Goal: Task Accomplishment & Management: Use online tool/utility

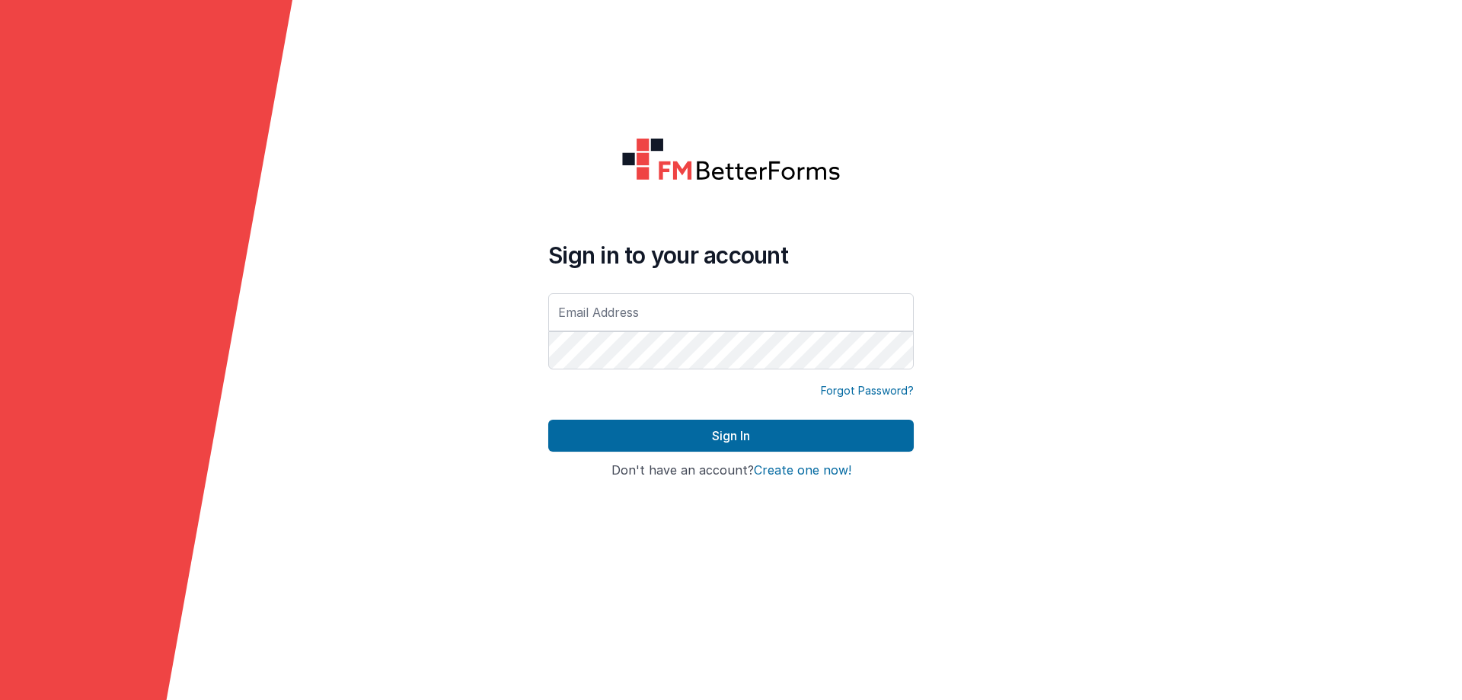
type input "[EMAIL_ADDRESS][DOMAIN_NAME]"
click at [632, 378] on div "Sign in to your account [EMAIL_ADDRESS][DOMAIN_NAME]" at bounding box center [731, 312] width 366 height 142
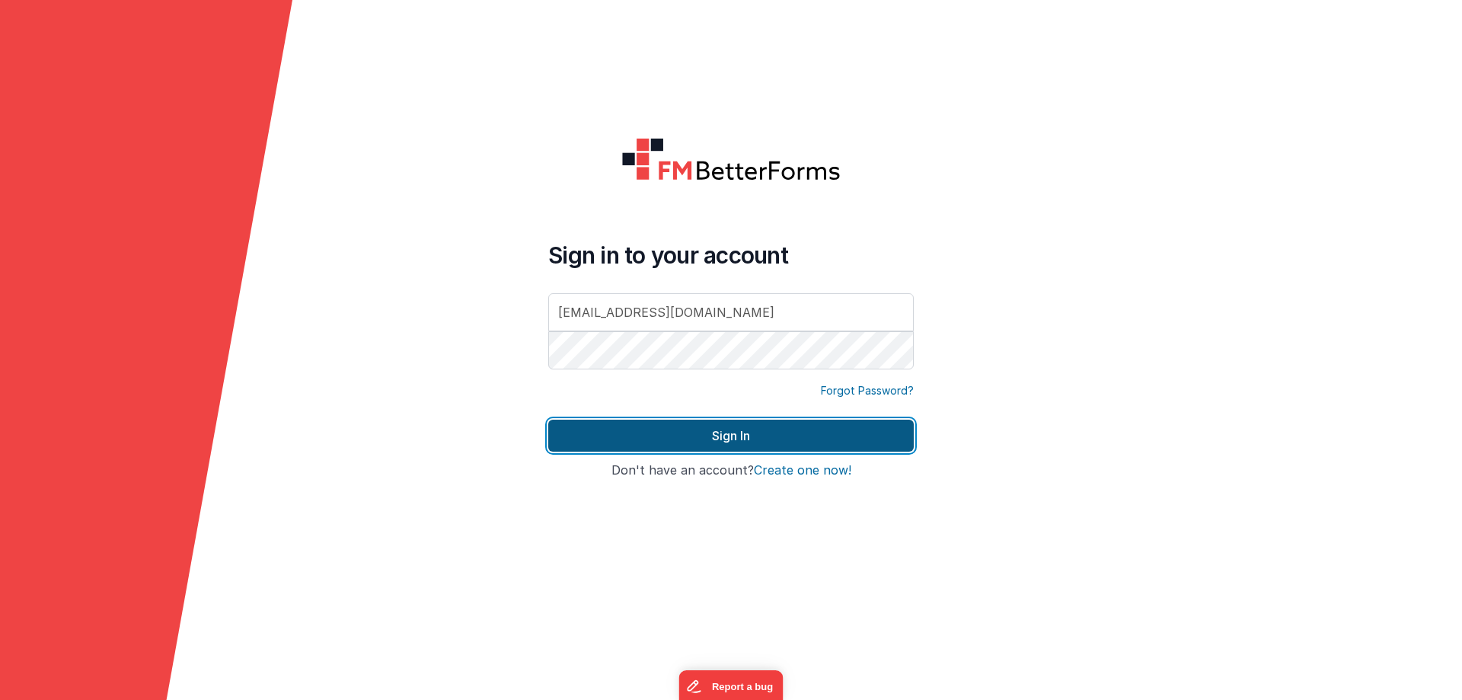
click at [679, 438] on button "Sign In" at bounding box center [731, 436] width 366 height 32
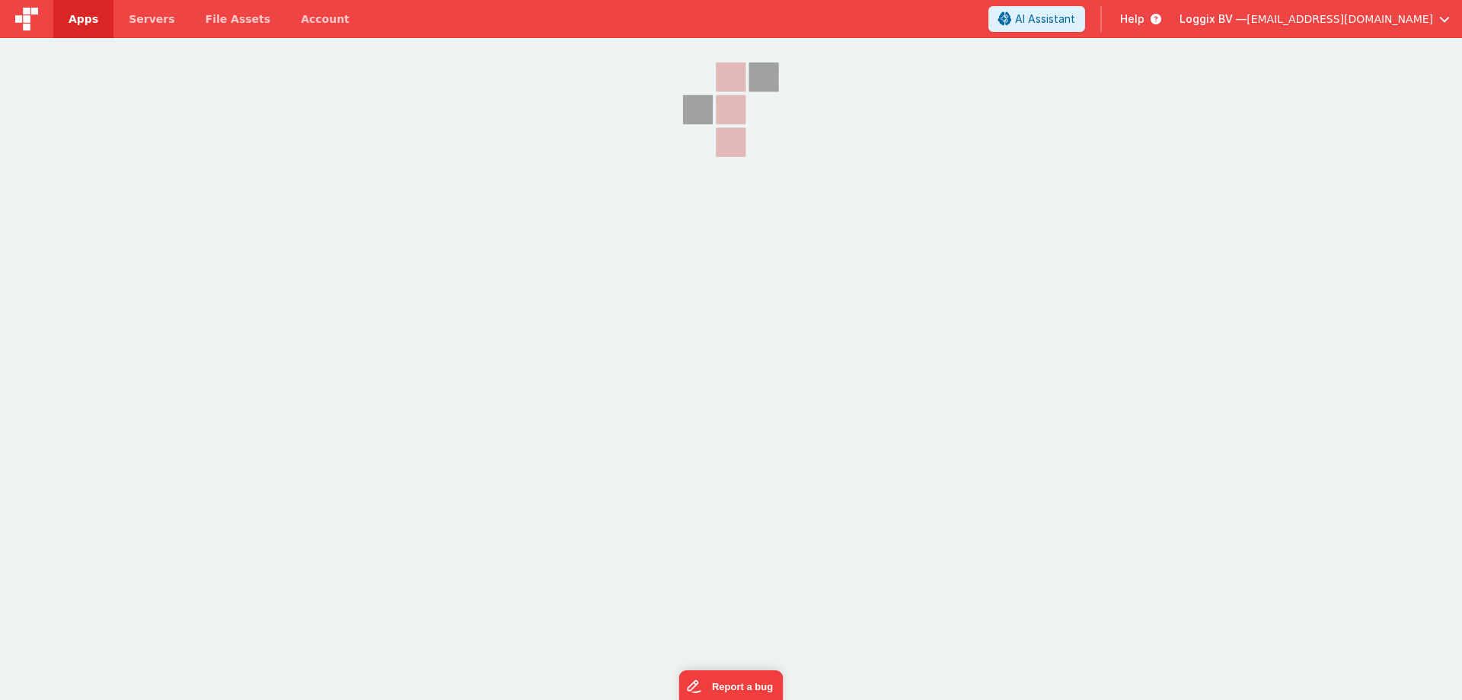
click at [1136, 563] on div "Apps Servers File Assets Account Some FUTURE Slot AI Assistant Help Loggix BV —…" at bounding box center [731, 350] width 1462 height 700
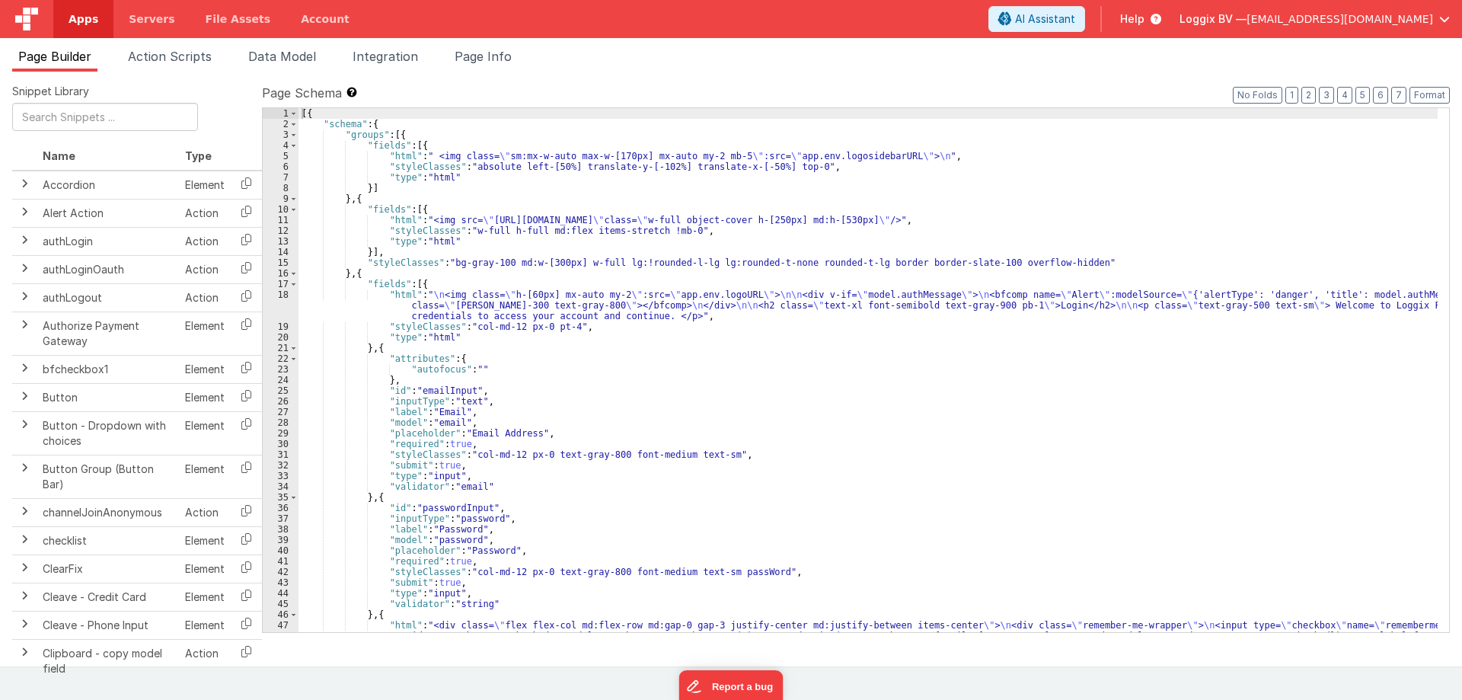
click at [91, 20] on span "Apps" at bounding box center [84, 18] width 30 height 15
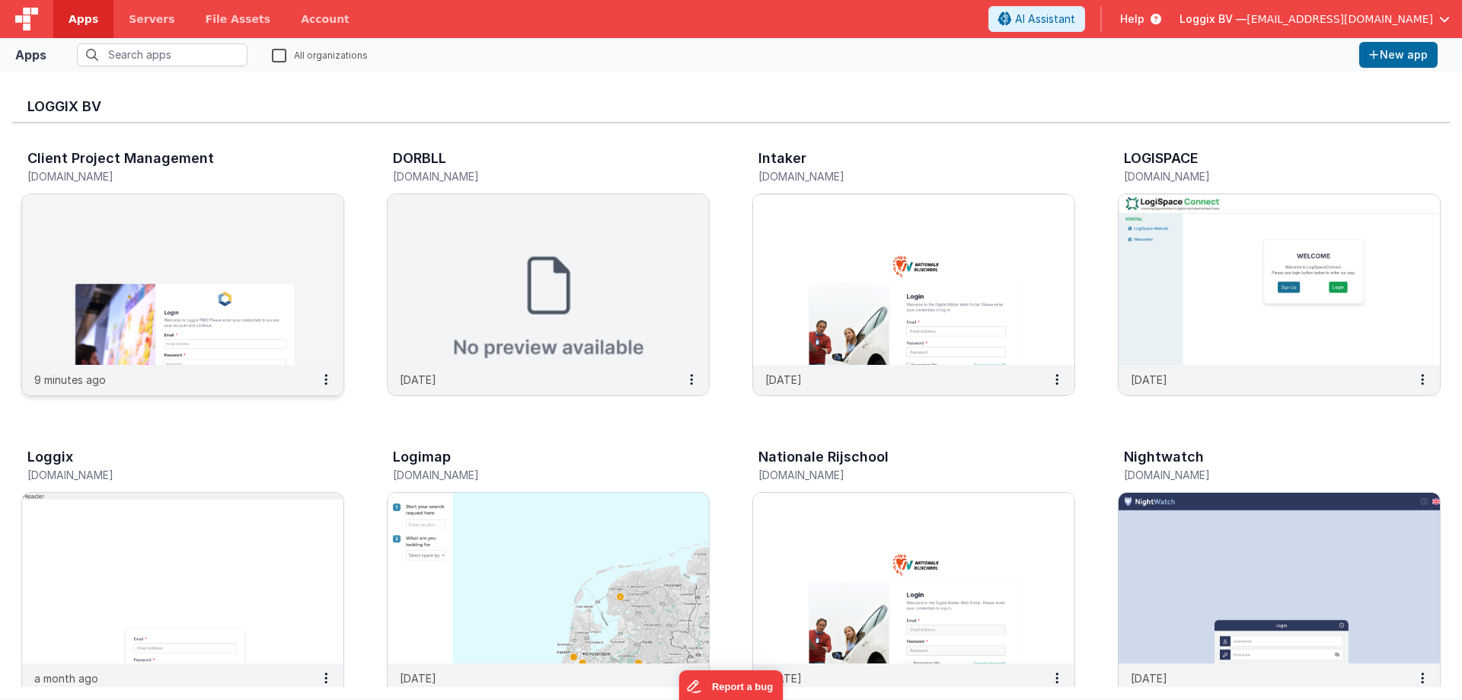
click at [127, 226] on img at bounding box center [182, 279] width 321 height 171
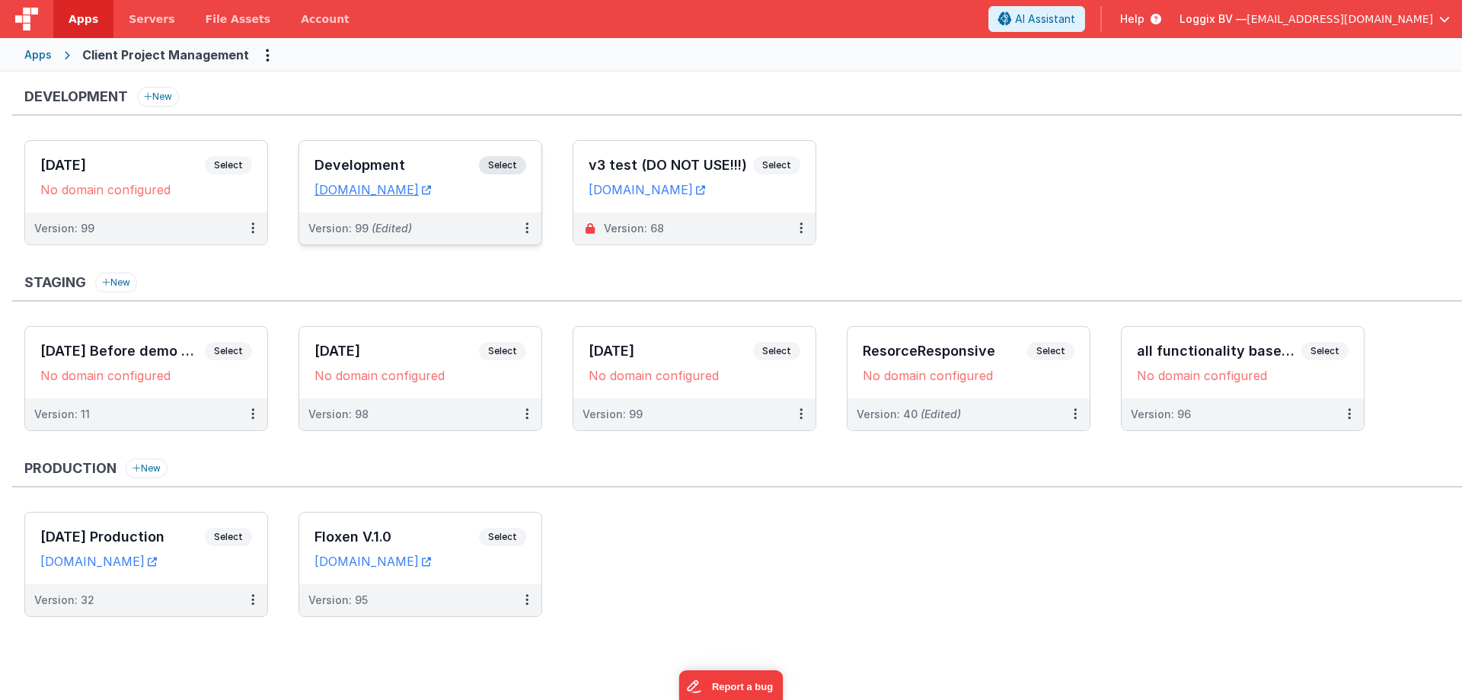
click at [308, 151] on div "Development Select URLs client-pms.fmbetterforms.com" at bounding box center [420, 177] width 242 height 72
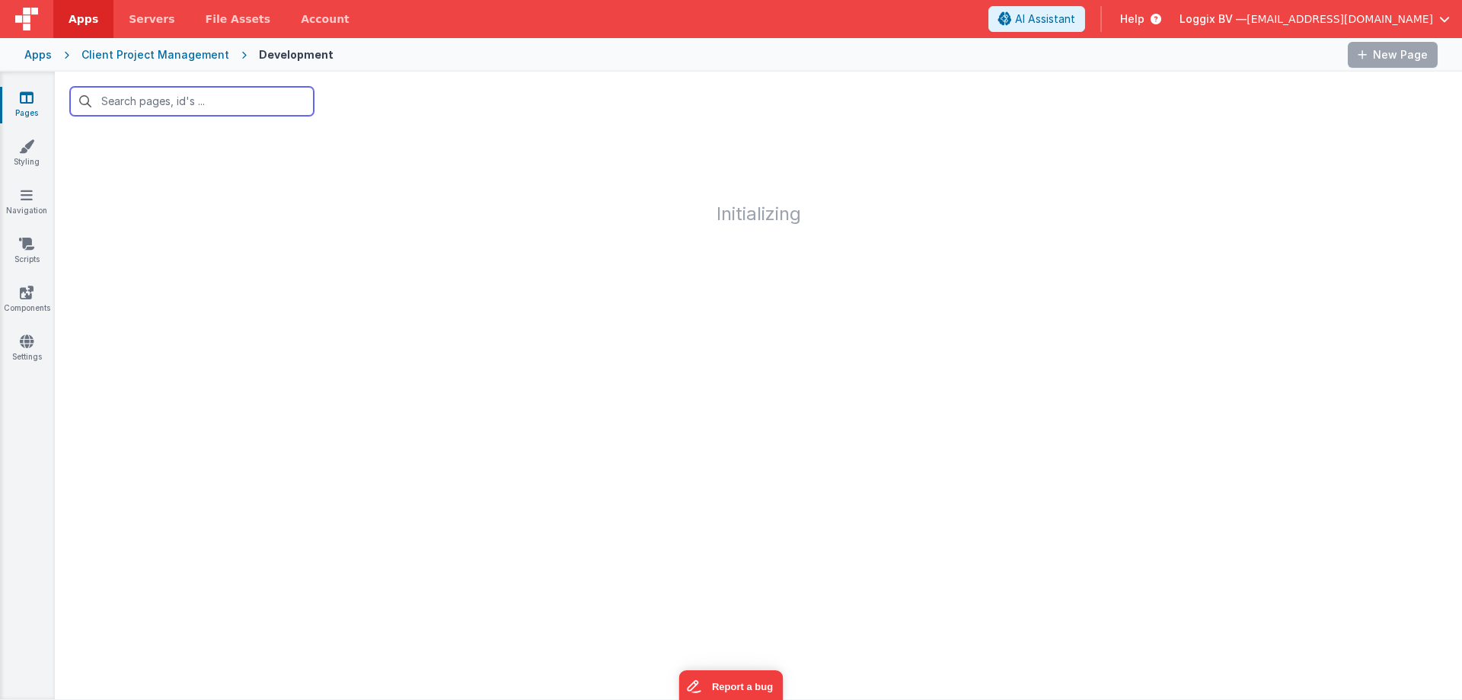
click at [161, 91] on input "text" at bounding box center [192, 101] width 244 height 29
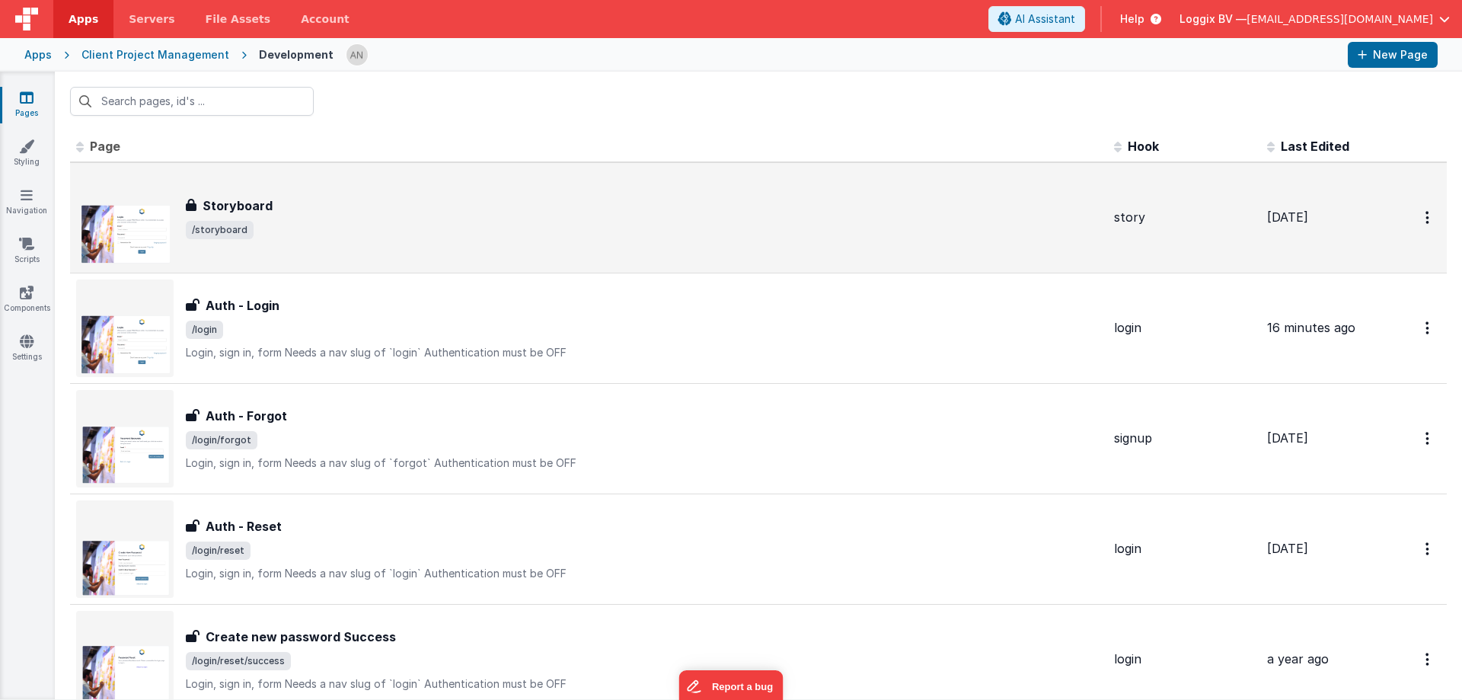
click at [307, 210] on div "Storyboard" at bounding box center [644, 205] width 916 height 18
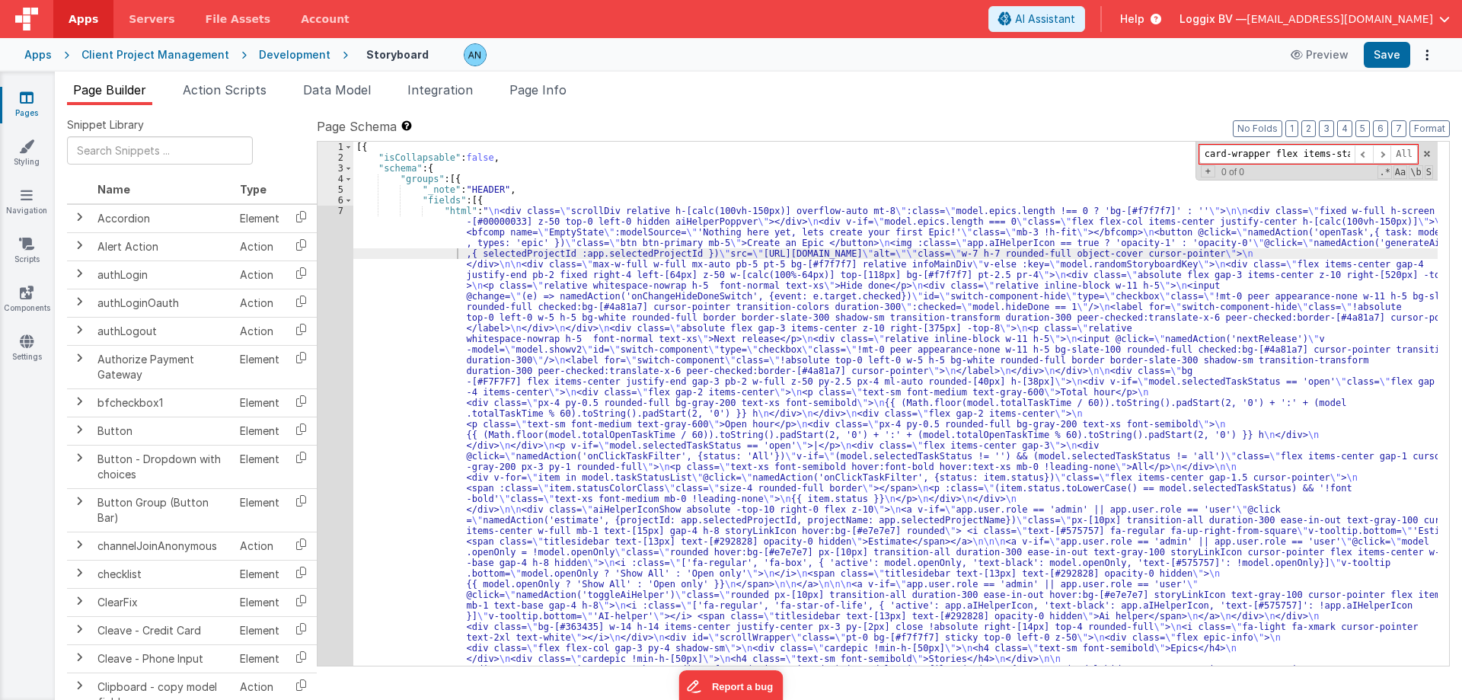
scroll to position [0, 337]
type input "card-wrapper flex items-start justify-between taskTitle !bg-[#c3e3d5] opacity-5…"
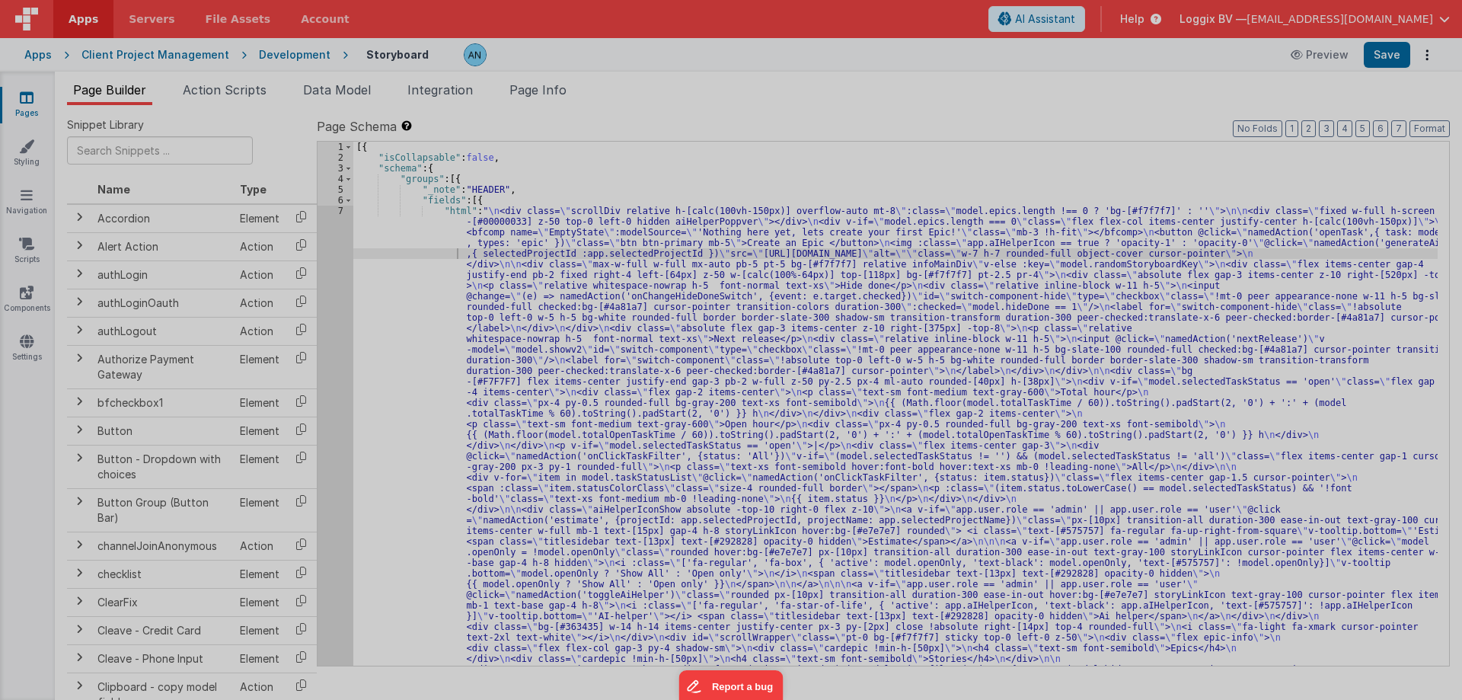
click at [327, 273] on section at bounding box center [730, 167] width 1433 height 350
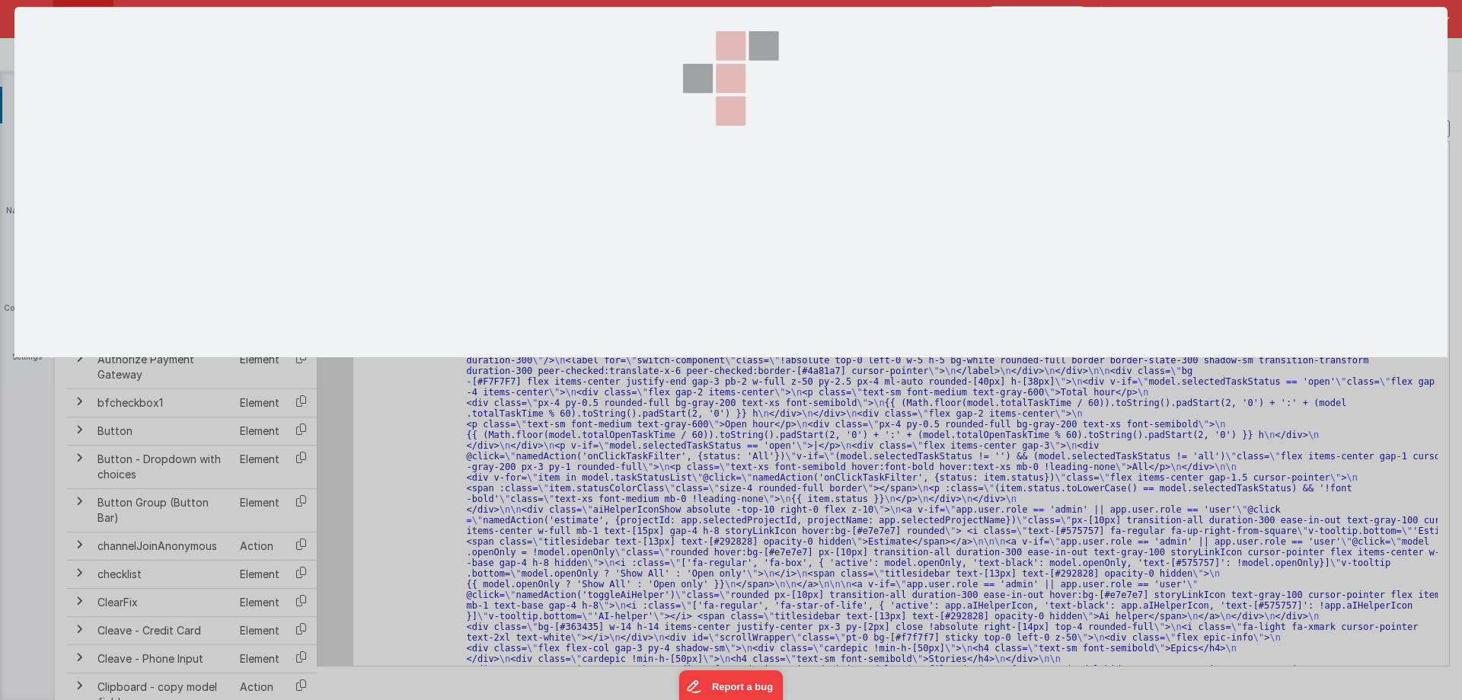
click at [327, 273] on section at bounding box center [730, 182] width 1433 height 350
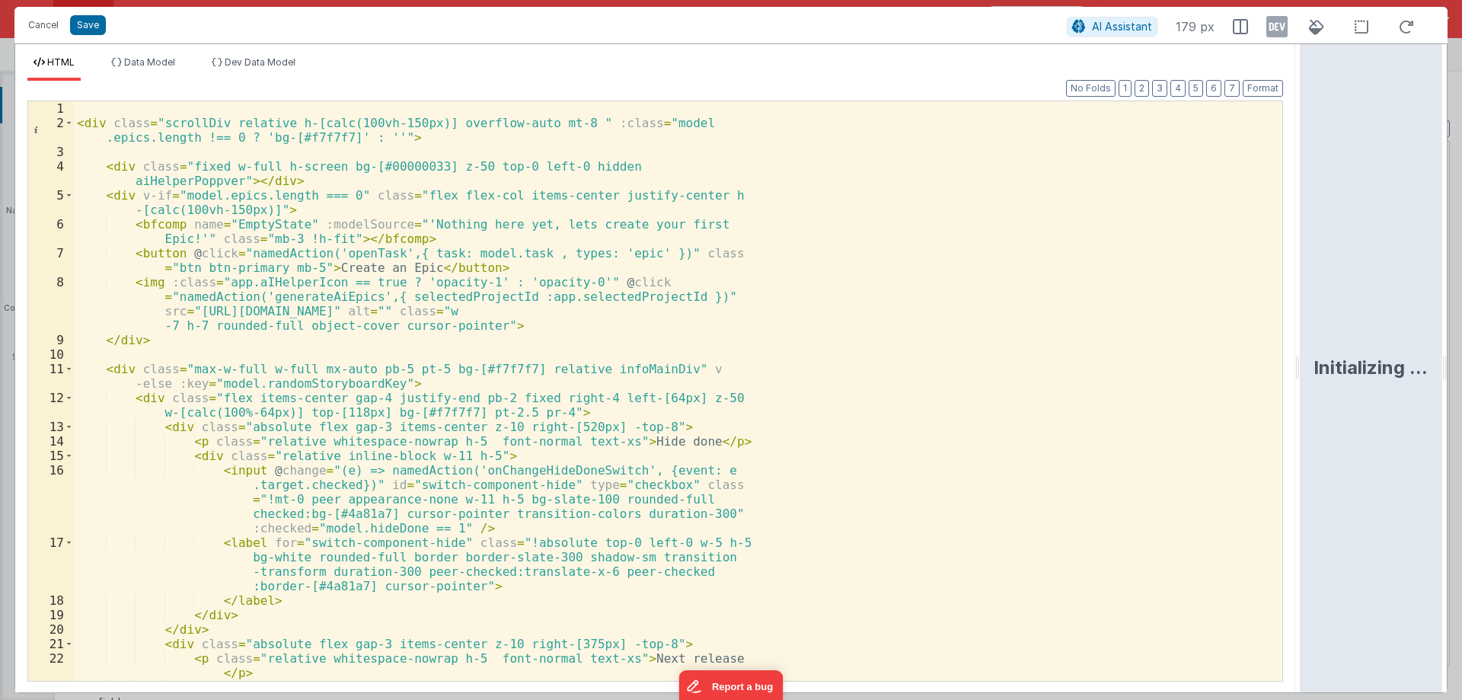
drag, startPoint x: 729, startPoint y: 369, endPoint x: 1461, endPoint y: 366, distance: 732.6
click at [1461, 366] on html "Cancel Save AI Assistant 179 px HTML Data Model Dev Data Model Format 7 6 5 4 3…" at bounding box center [731, 350] width 1462 height 700
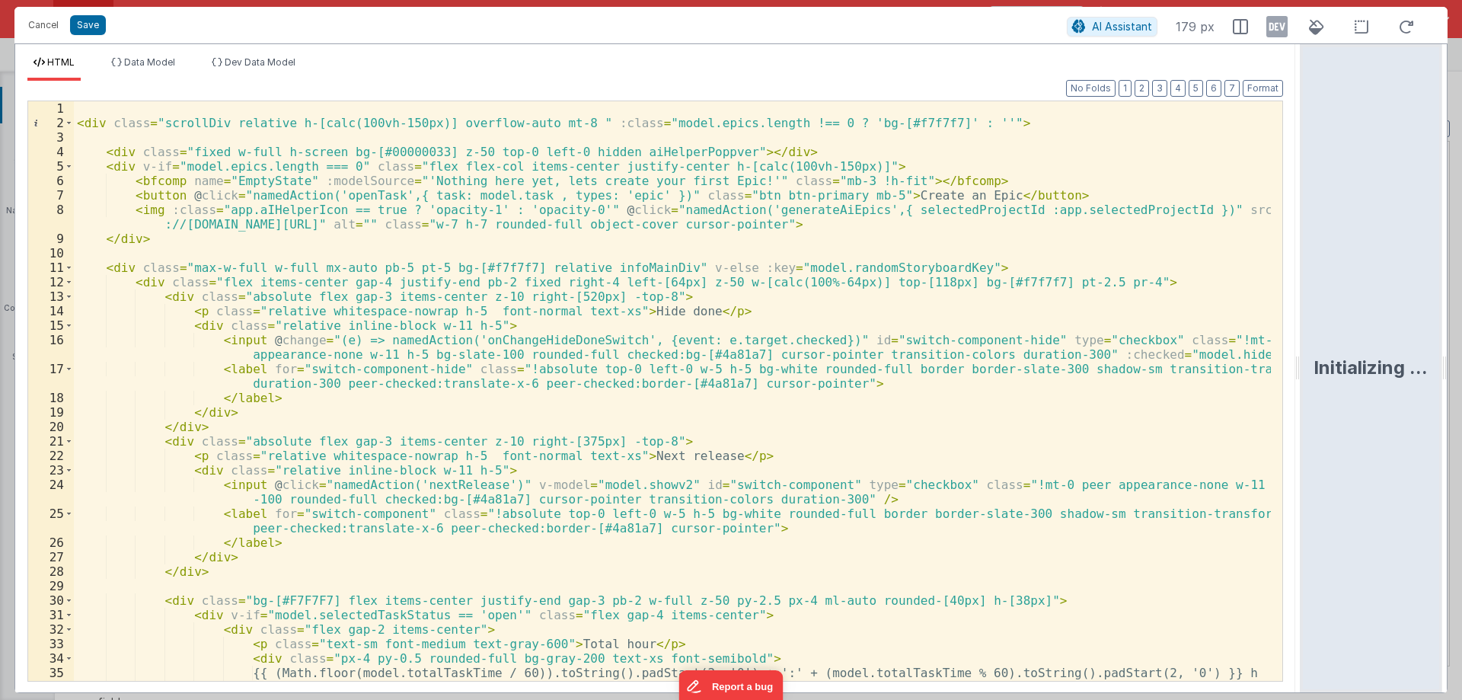
click at [897, 410] on div "< div class = "scrollDiv relative h-[calc(100vh-150px)] overflow-auto mt-8 " :c…" at bounding box center [672, 405] width 1197 height 609
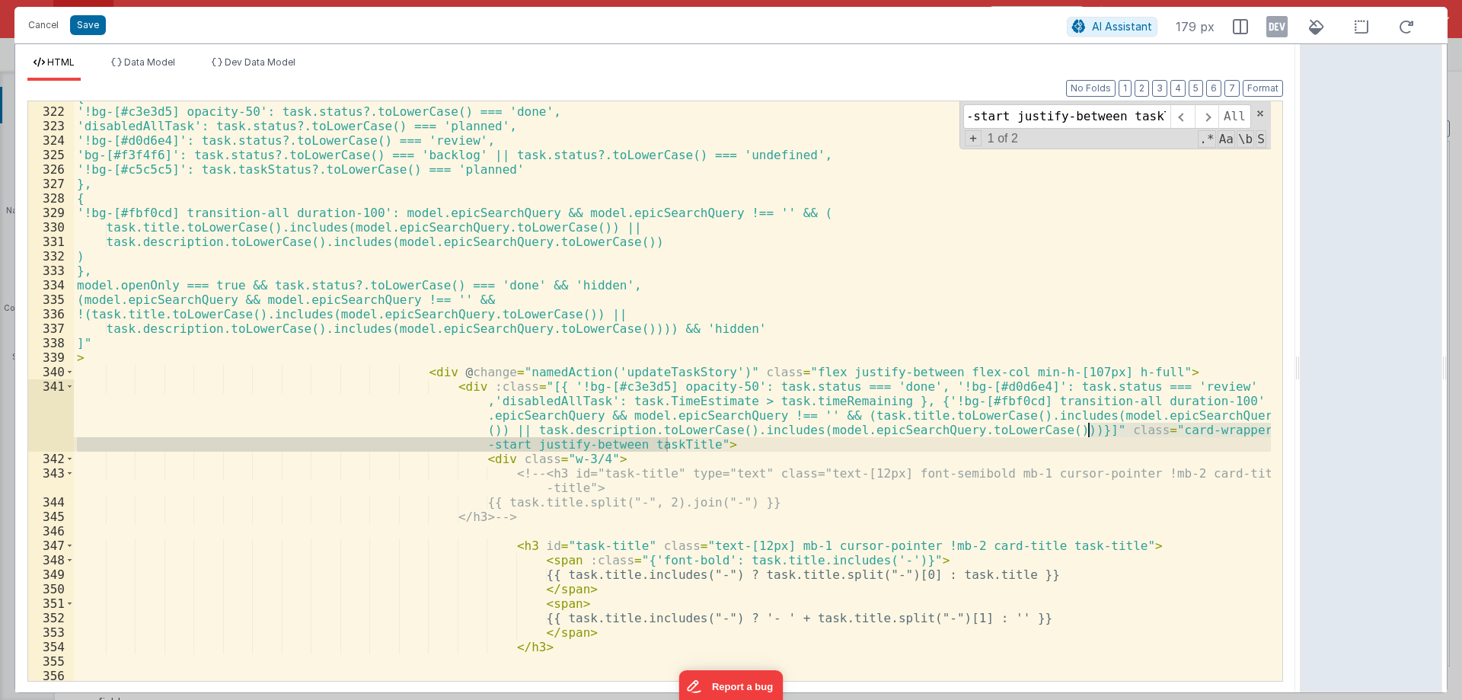
scroll to position [5624, 0]
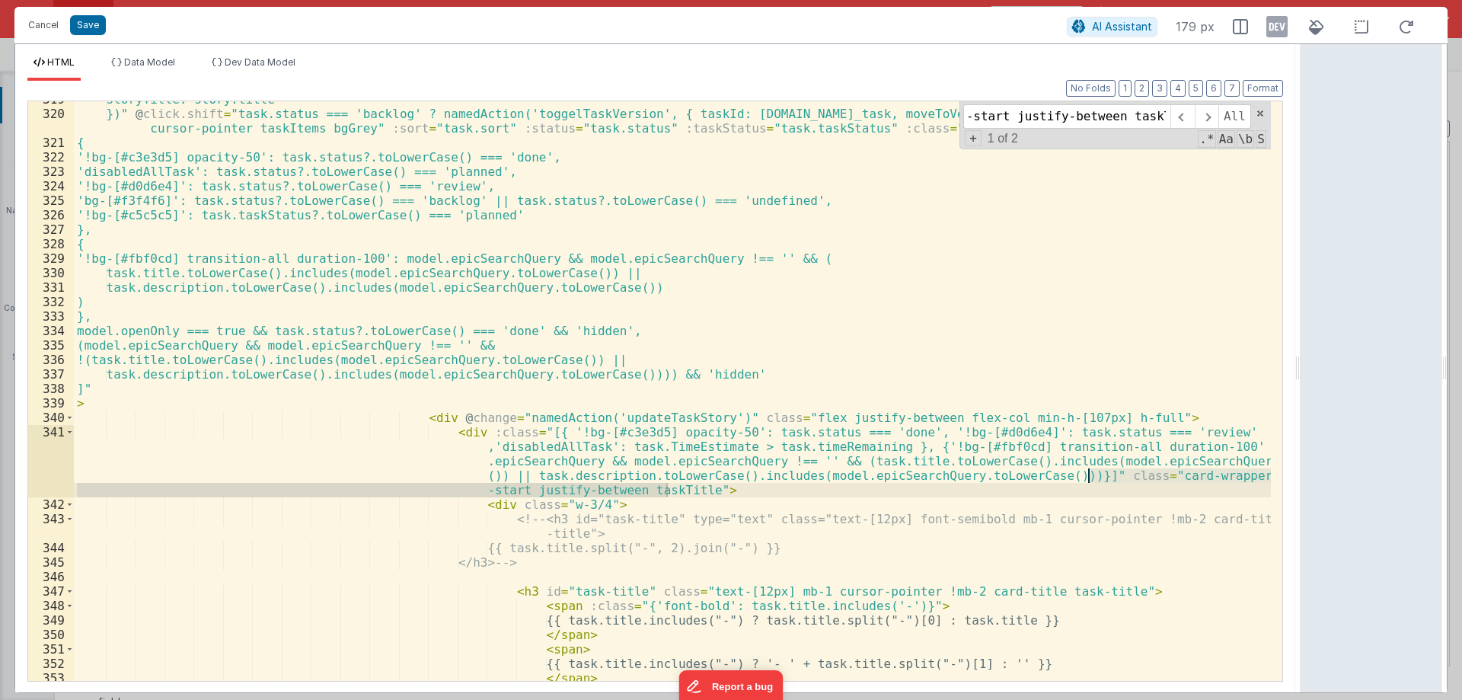
type input "card-wrapper flex items-start justify-between taskTitle"
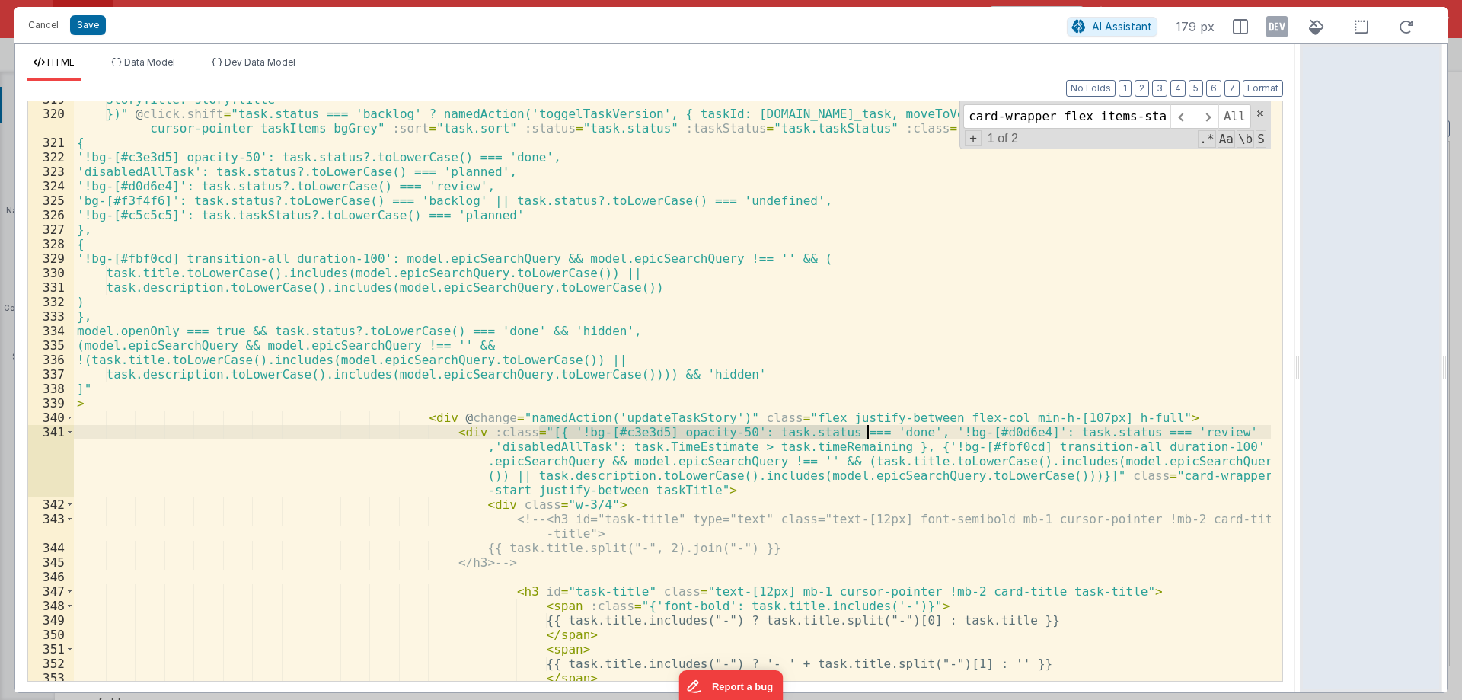
drag, startPoint x: 541, startPoint y: 430, endPoint x: 865, endPoint y: 425, distance: 324.5
click at [865, 425] on div "storyTitle: story.title })" @ click.shift = "task.status === 'backlog' ? namedA…" at bounding box center [672, 396] width 1197 height 609
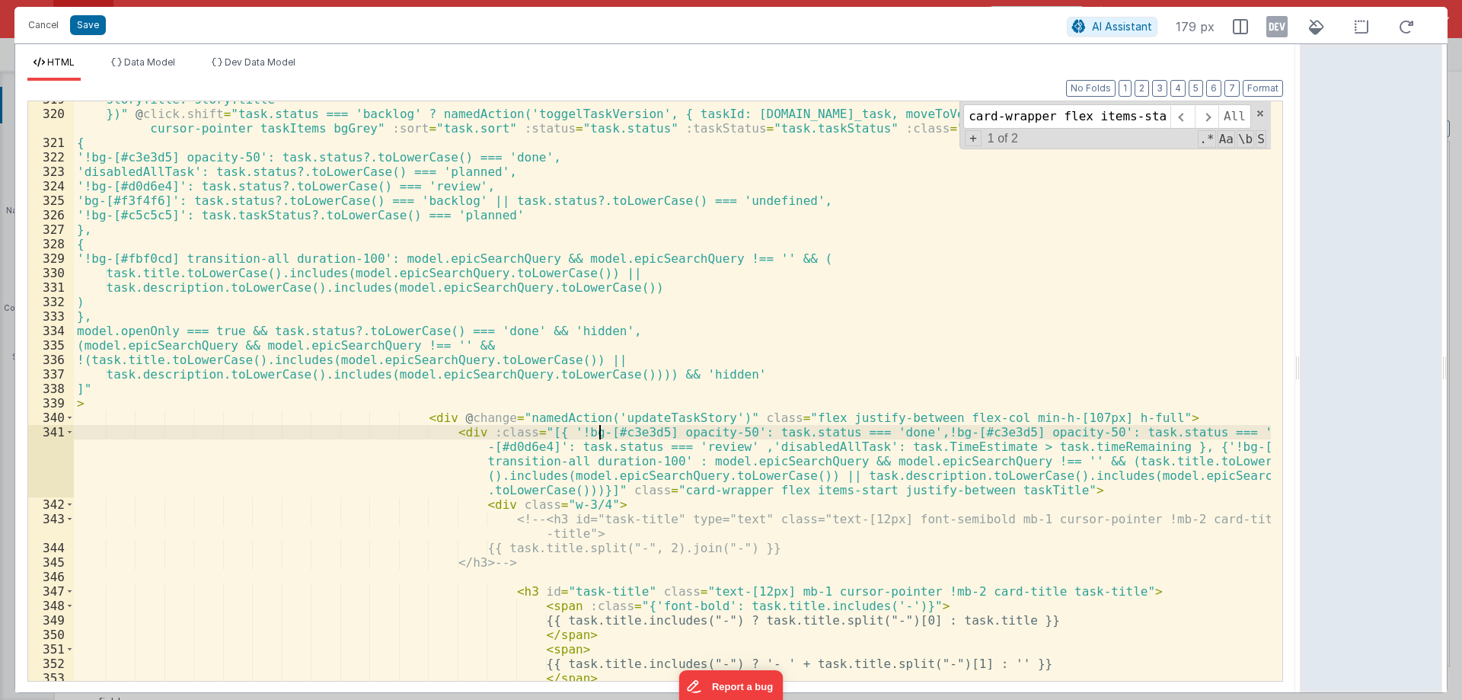
click at [599, 426] on div "storyTitle: story.title })" @ click.shift = "task.status === 'backlog' ? namedA…" at bounding box center [672, 396] width 1197 height 609
click at [1183, 436] on div "storyTitle: story.title })" @ click.shift = "task.status === 'backlog' ? namedA…" at bounding box center [672, 396] width 1197 height 609
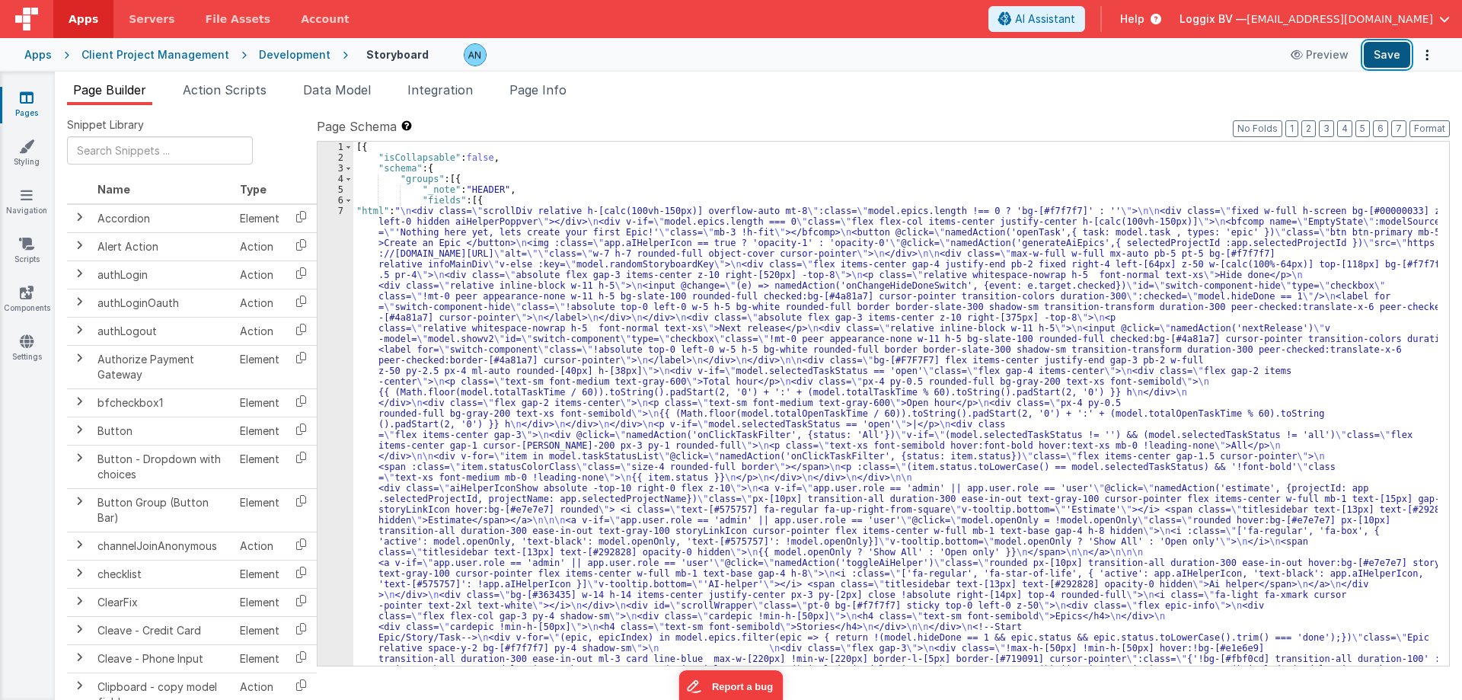
click at [1391, 50] on button "Save" at bounding box center [1387, 55] width 46 height 26
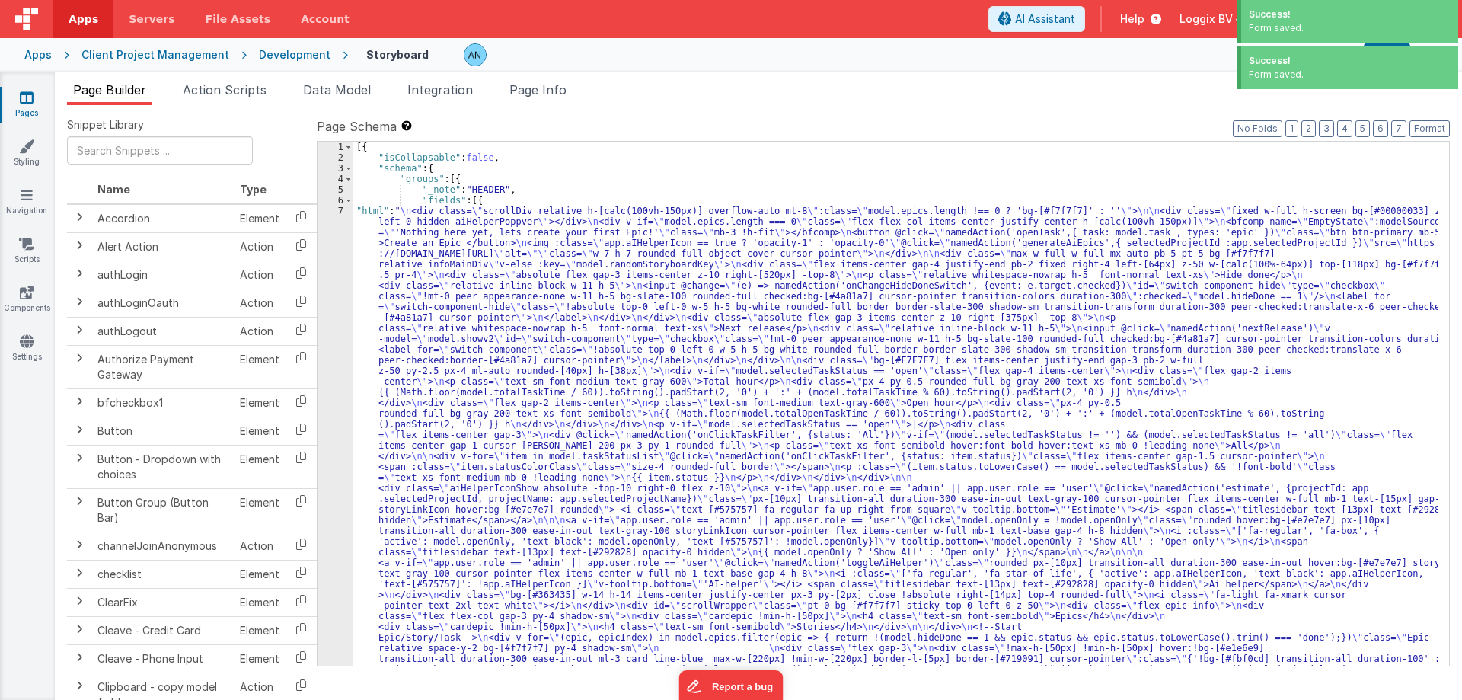
click at [1384, 63] on div "Success!" at bounding box center [1350, 61] width 202 height 14
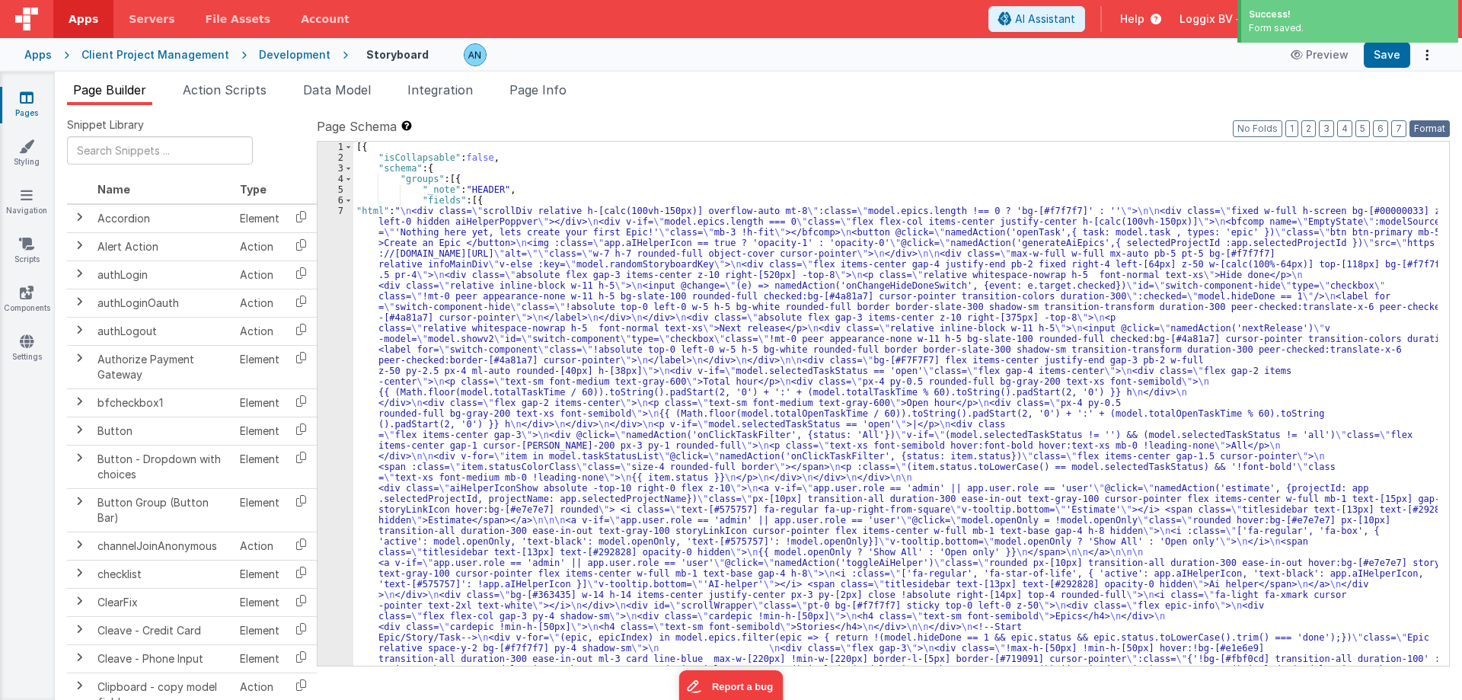
click at [1440, 124] on button "Format" at bounding box center [1430, 128] width 40 height 17
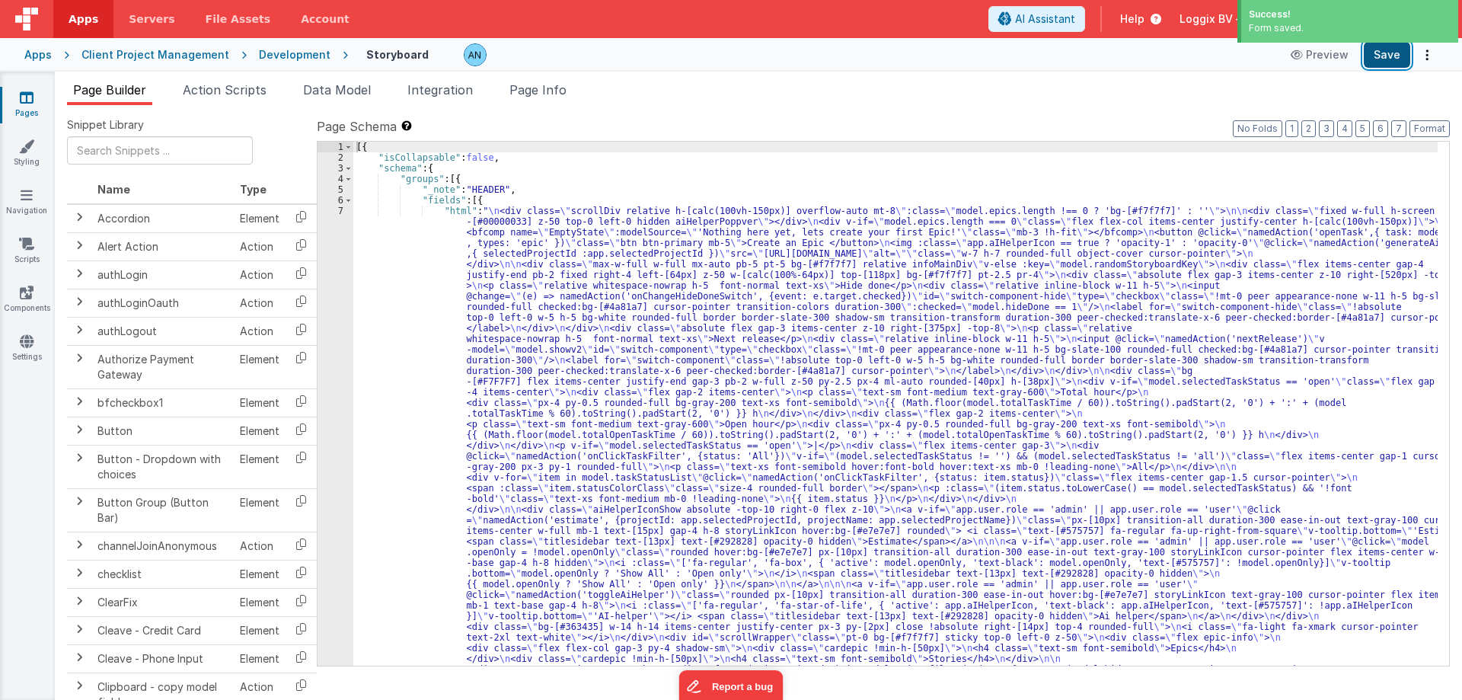
click at [1385, 56] on button "Save" at bounding box center [1387, 55] width 46 height 26
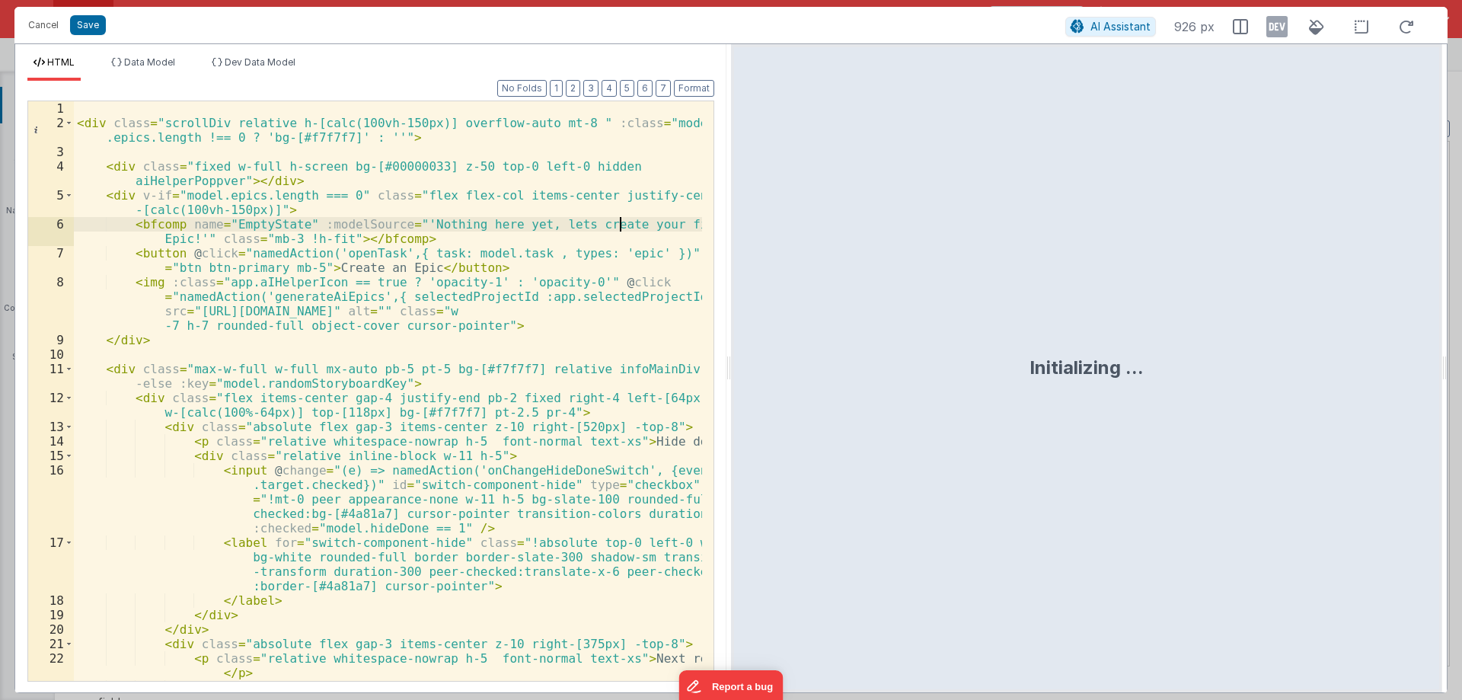
scroll to position [3378, 0]
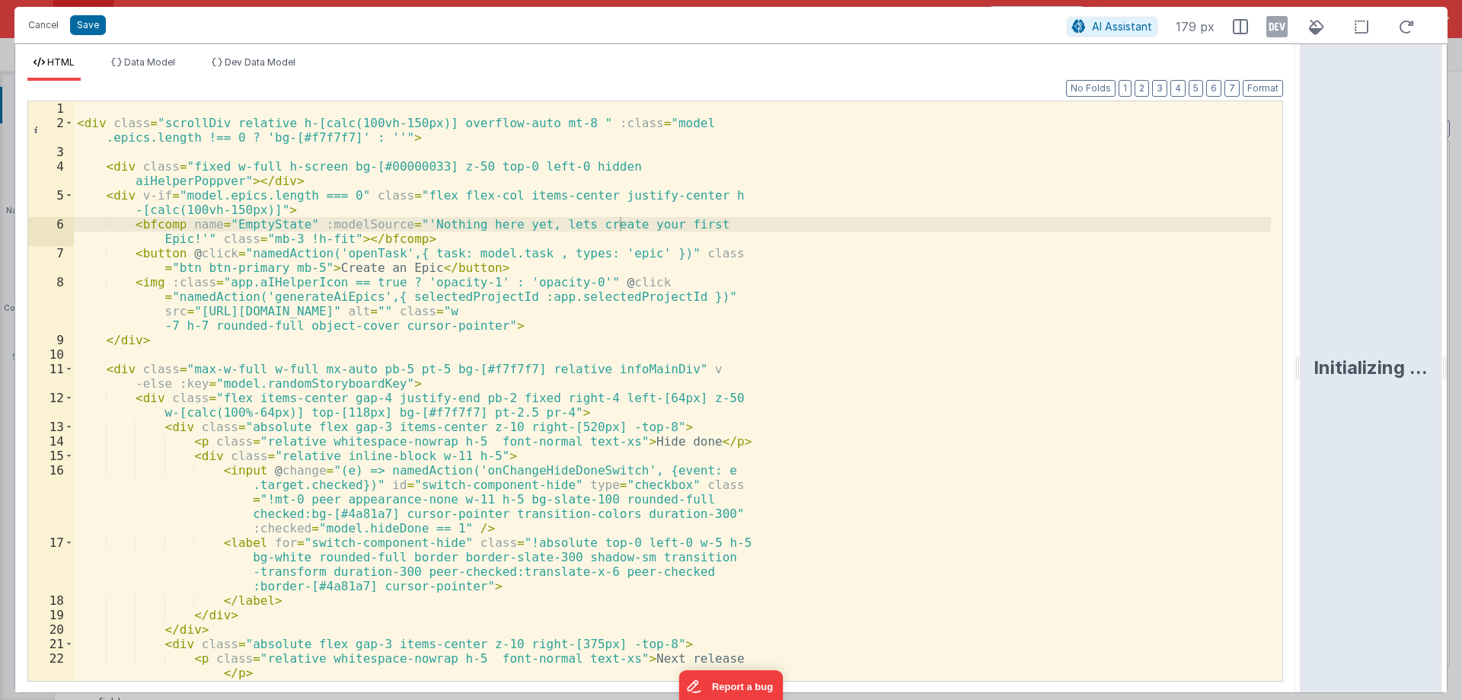
drag, startPoint x: 726, startPoint y: 363, endPoint x: 1461, endPoint y: 363, distance: 735.7
click at [1461, 363] on html "Cancel Save AI Assistant 179 px HTML Data Model Dev Data Model Format 7 6 5 4 3…" at bounding box center [731, 350] width 1462 height 700
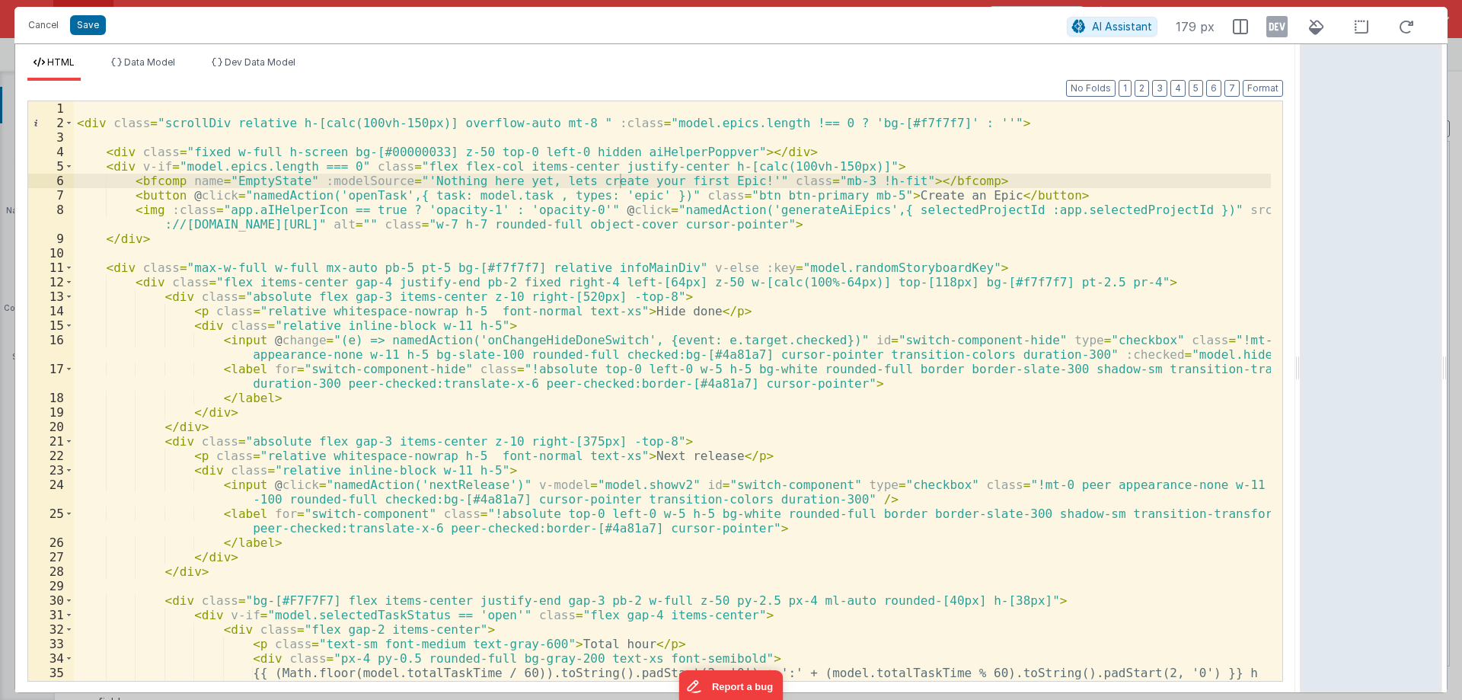
click at [865, 369] on div "< div class = "scrollDiv relative h-[calc(100vh-150px)] overflow-auto mt-8 " :c…" at bounding box center [672, 405] width 1197 height 609
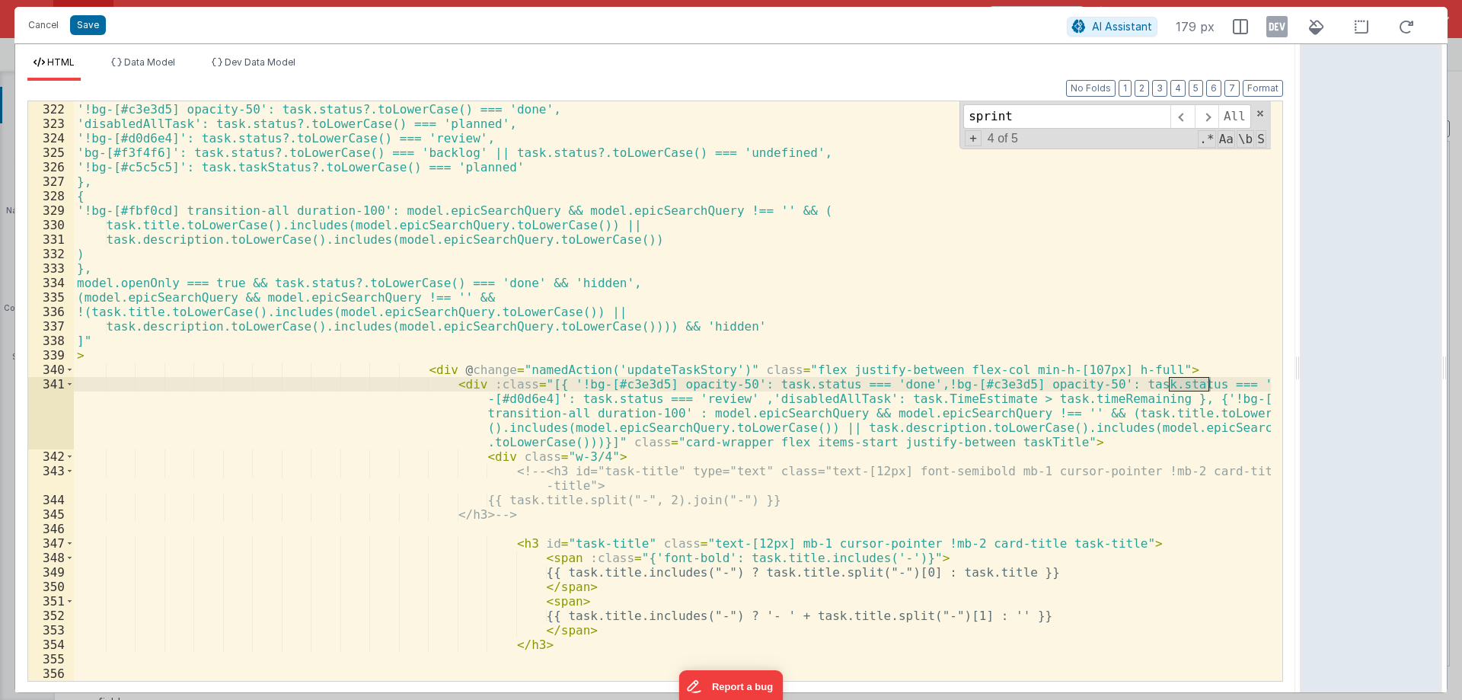
scroll to position [5672, 0]
type input "sprint"
drag, startPoint x: 872, startPoint y: 385, endPoint x: 1215, endPoint y: 380, distance: 342.7
click at [1215, 380] on div "{ '!bg-[#c3e3d5] opacity-50': task.status?.toLowerCase() === 'done', 'disabledA…" at bounding box center [672, 399] width 1197 height 623
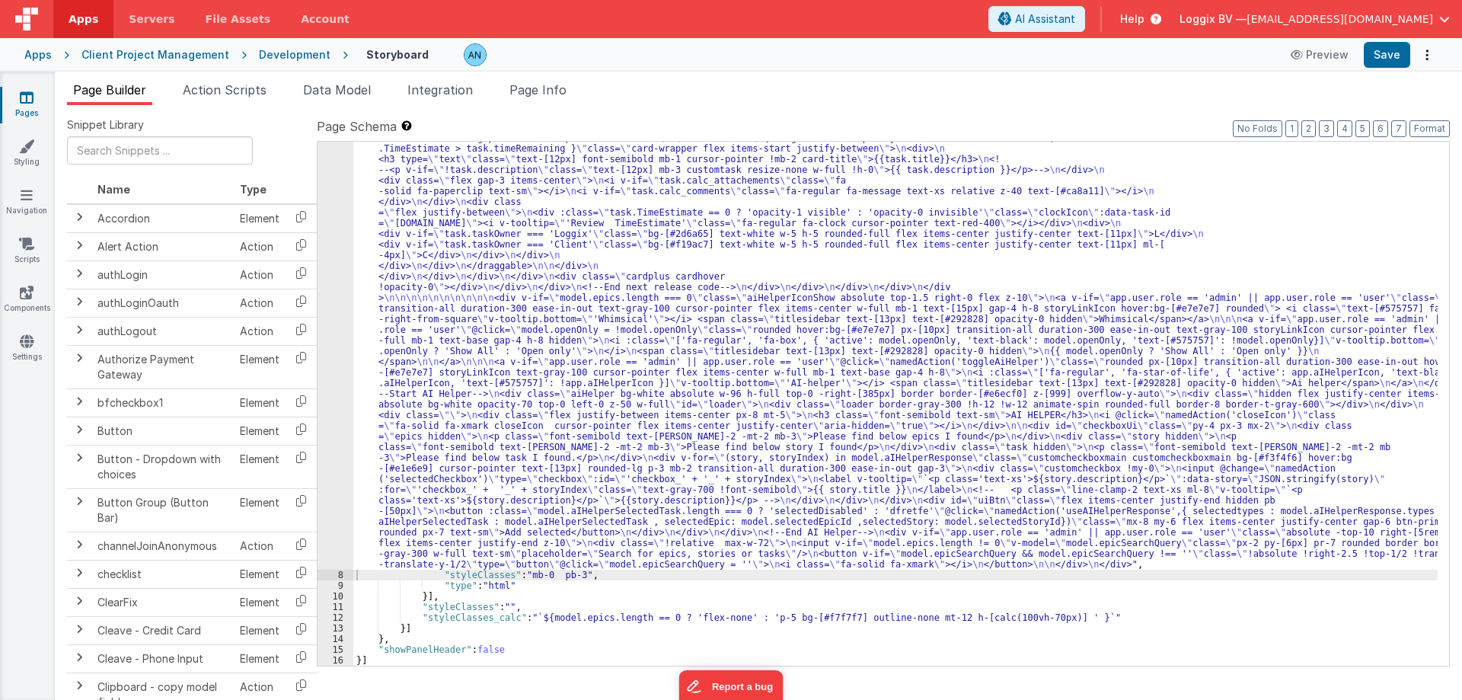
scroll to position [3165, 0]
click at [1393, 49] on button "Save" at bounding box center [1387, 55] width 46 height 26
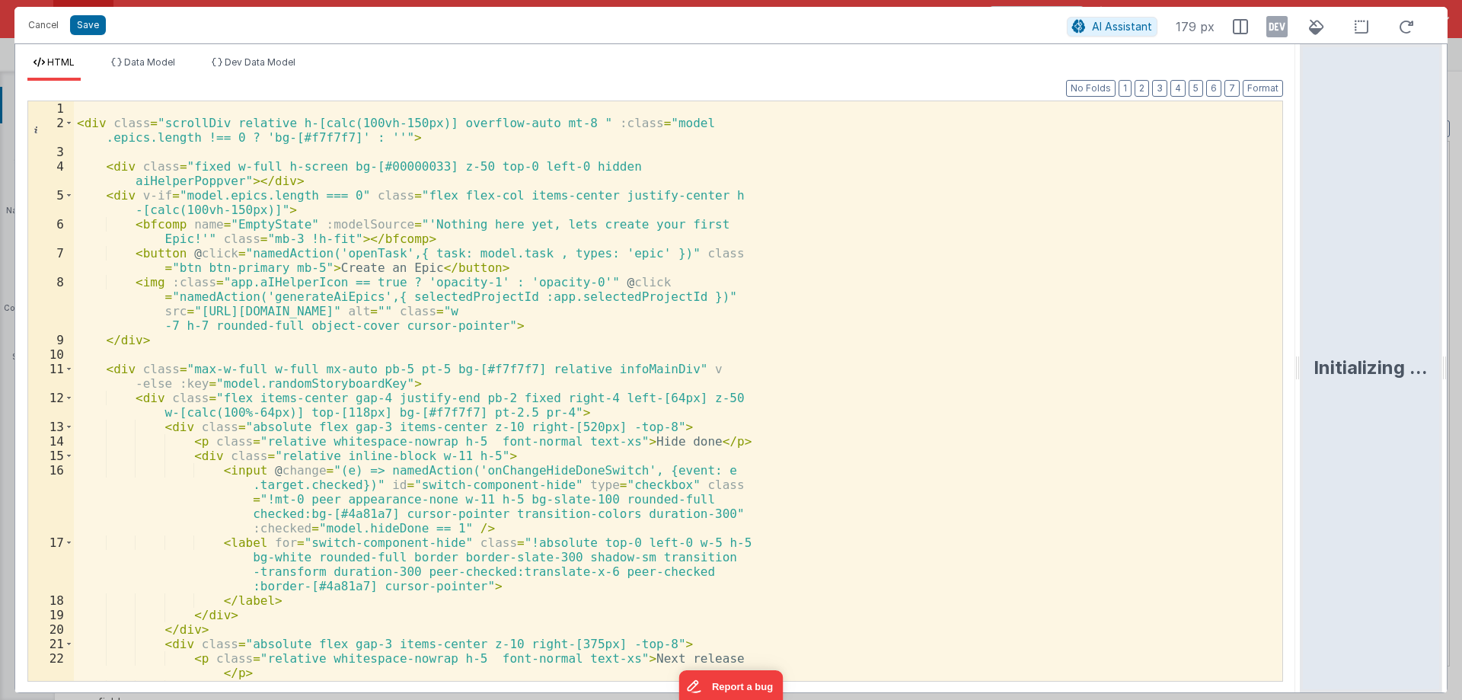
drag, startPoint x: 726, startPoint y: 375, endPoint x: 1330, endPoint y: 392, distance: 604.9
click at [1330, 392] on html "Cancel Save AI Assistant 179 px HTML Data Model Dev Data Model Format 7 6 5 4 3…" at bounding box center [731, 350] width 1462 height 700
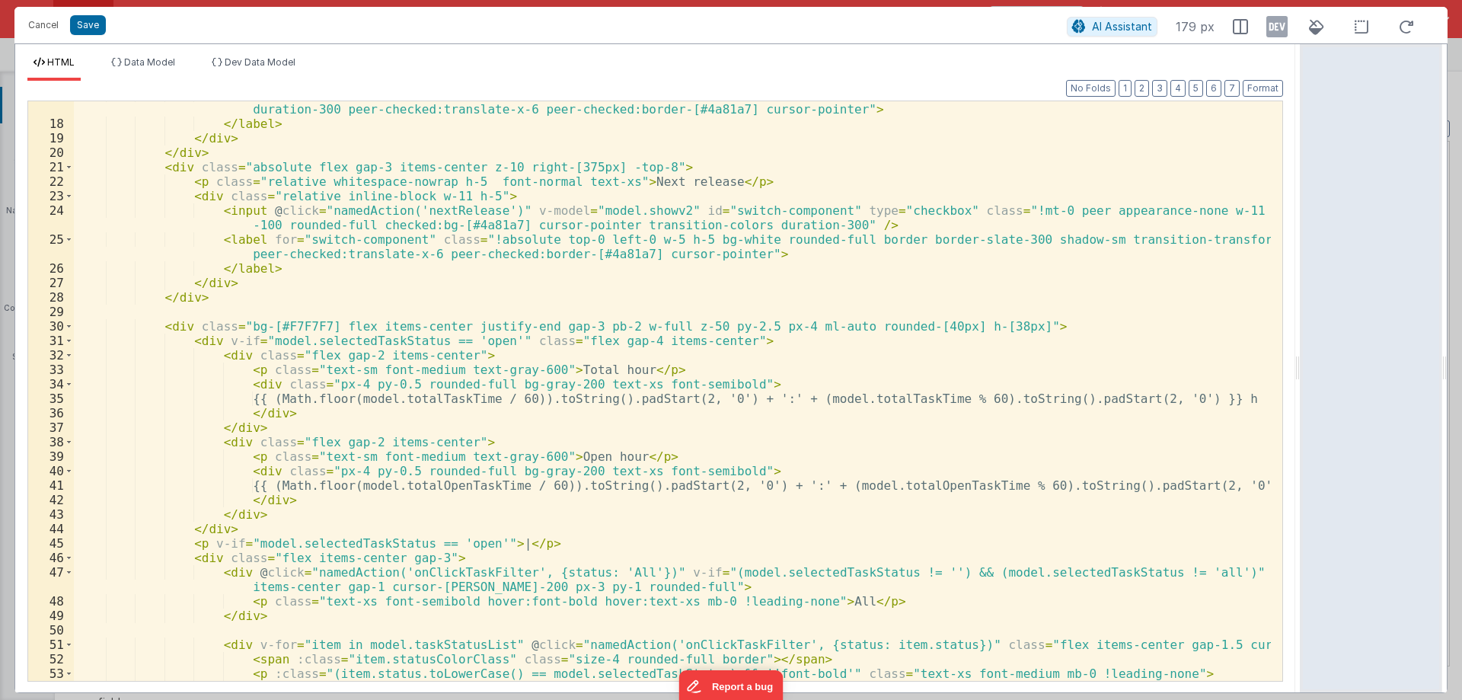
scroll to position [548, 0]
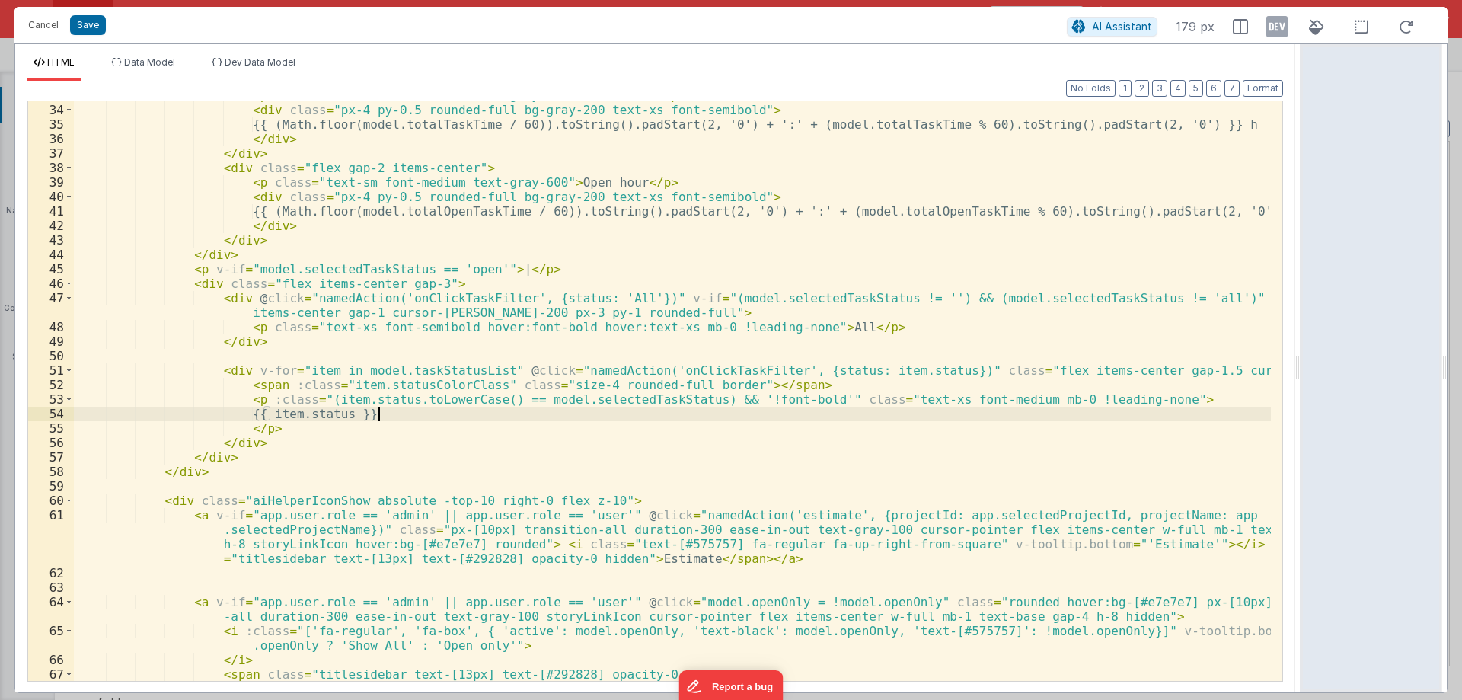
click at [910, 415] on div "< p class = "text-sm font-medium text-gray-600" > Total hour </ p > < div class…" at bounding box center [672, 392] width 1197 height 609
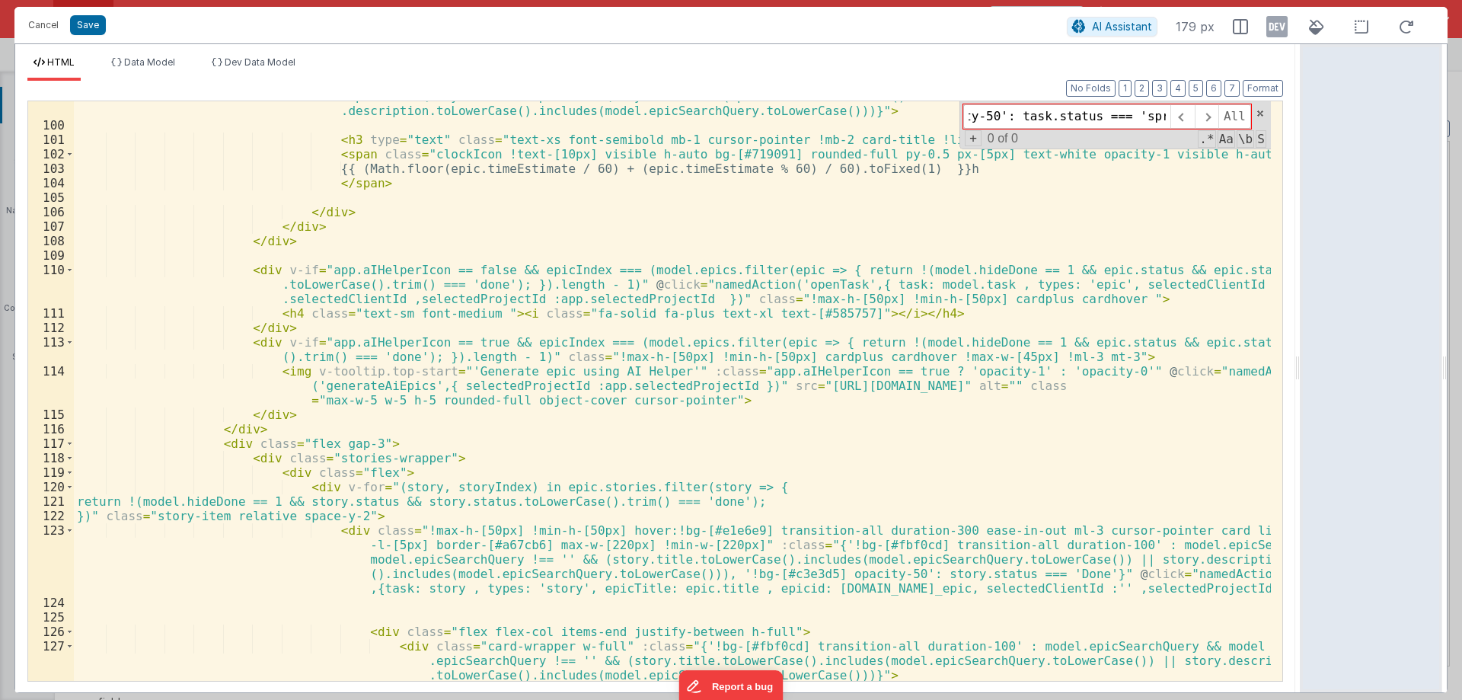
scroll to position [0, 0]
click at [308, 278] on div "< div class = "card-wrapper w-full relative flex items-start justify-between" :…" at bounding box center [672, 393] width 1197 height 637
paste input "card-wrapper flex items-start justify-between taskTitle"
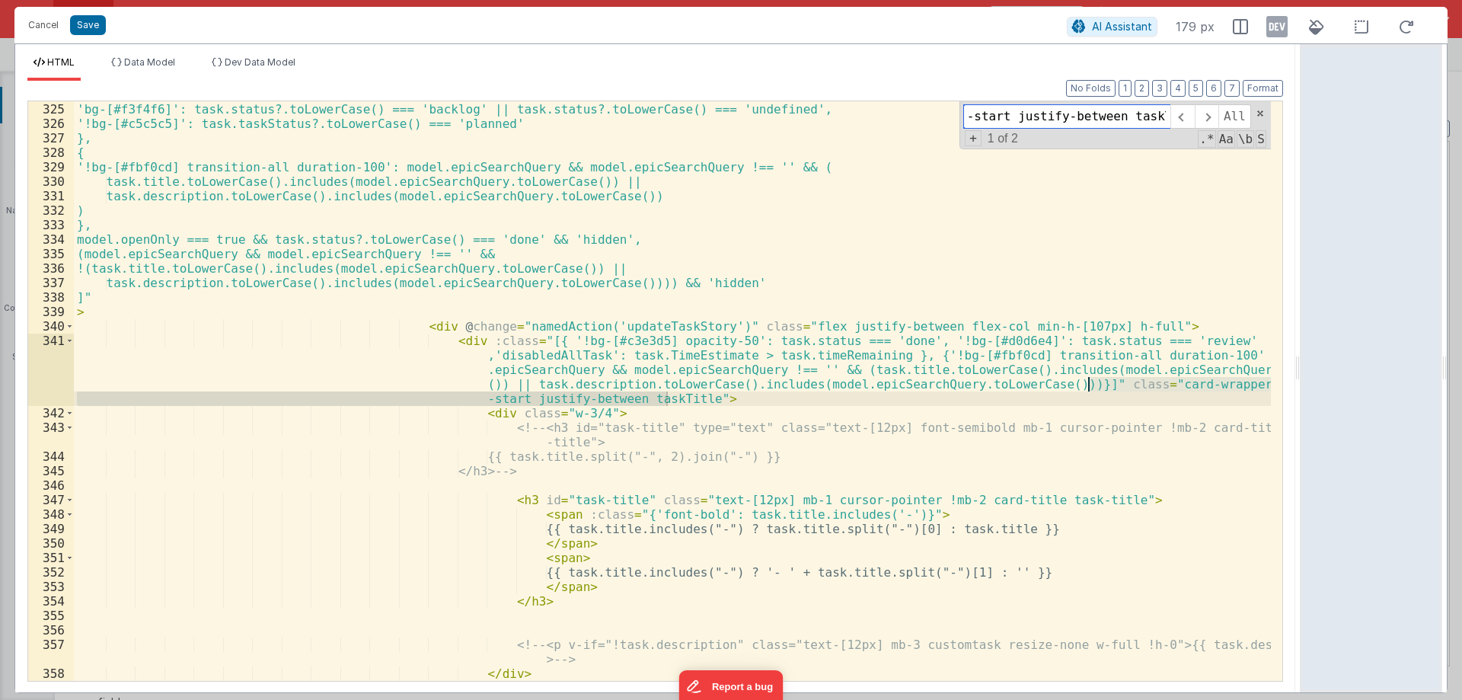
type input "card-wrapper flex items-start justify-between taskTitle"
click at [995, 113] on input "card-wrapper flex items-start justify-between taskTitle" at bounding box center [1066, 116] width 207 height 24
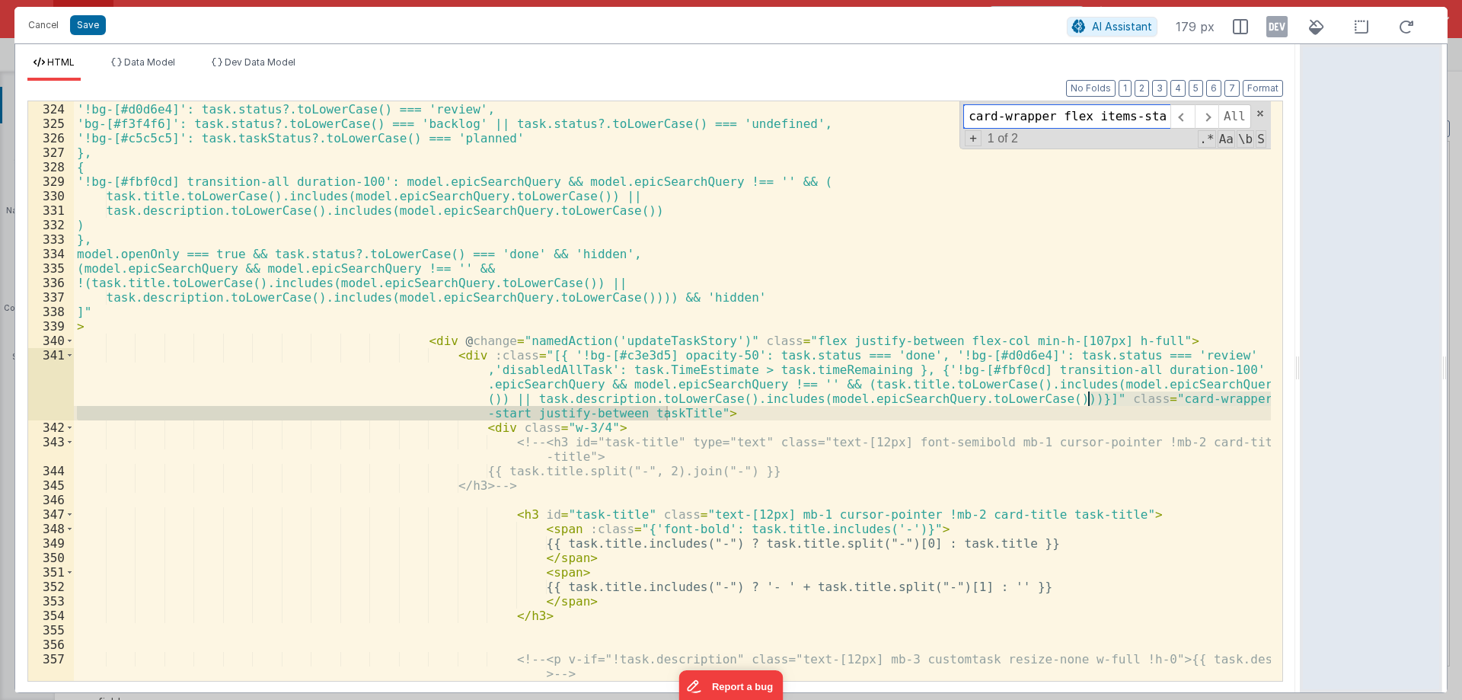
scroll to position [5701, 0]
click at [1145, 117] on input "card-wrapper flex items-start justify-between taskTitle" at bounding box center [1066, 116] width 207 height 24
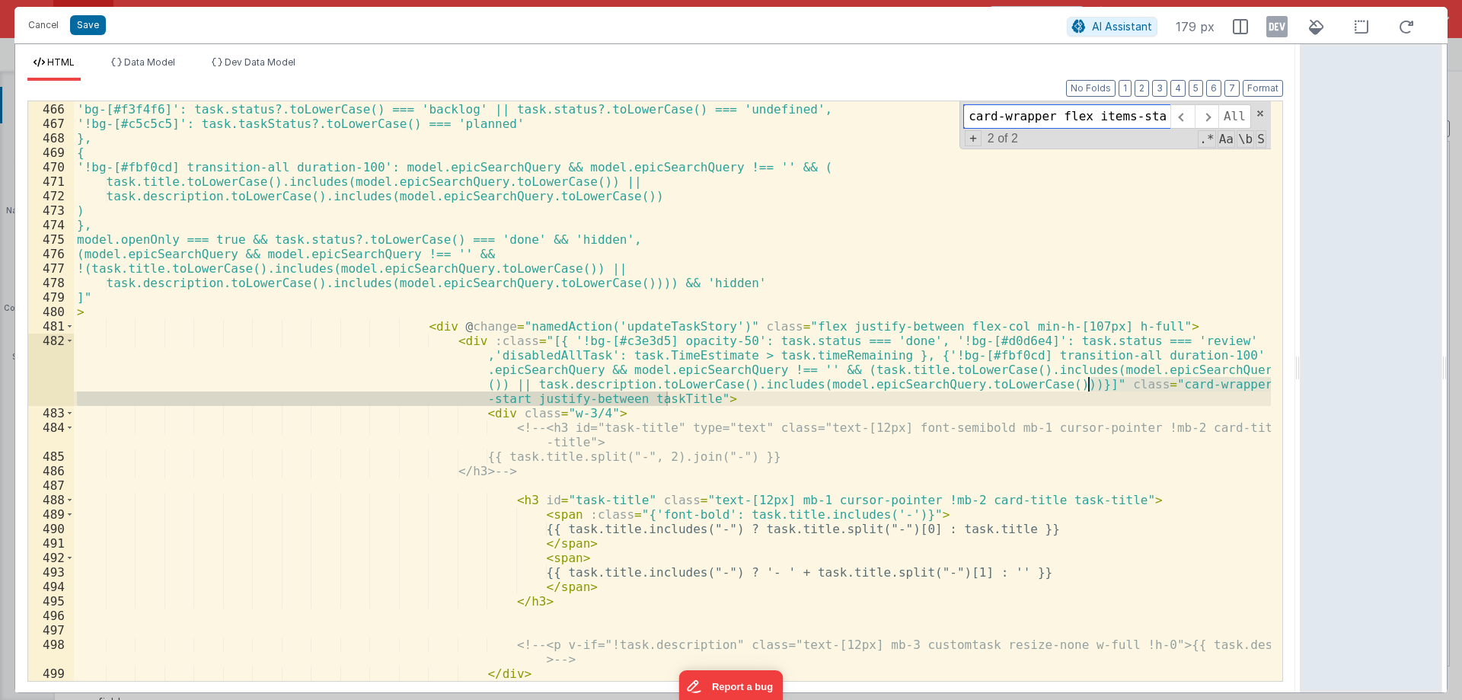
scroll to position [8016, 0]
click at [605, 338] on div "'!bg-[#d0d6e4]': task.status?.toLowerCase() === 'review', 'bg-[#f3f4f6]': task.…" at bounding box center [672, 399] width 1197 height 623
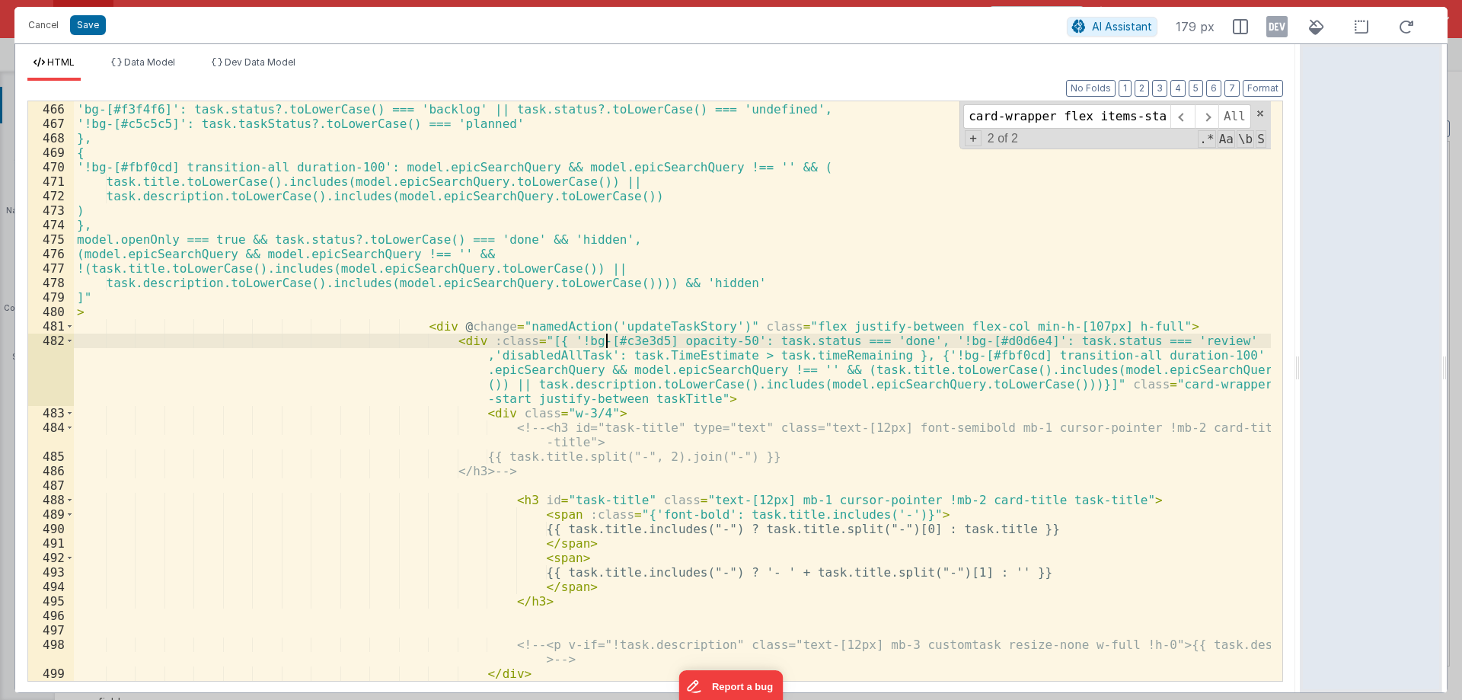
click at [605, 338] on div "'!bg-[#d0d6e4]': task.status?.toLowerCase() === 'review', 'bg-[#f3f4f6]': task.…" at bounding box center [672, 399] width 1197 height 623
click at [552, 338] on div "'!bg-[#d0d6e4]': task.status?.toLowerCase() === 'review', 'bg-[#f3f4f6]': task.…" at bounding box center [672, 399] width 1197 height 623
click at [605, 345] on div "'!bg-[#d0d6e4]': task.status?.toLowerCase() === 'review', 'bg-[#f3f4f6]': task.…" at bounding box center [672, 399] width 1197 height 623
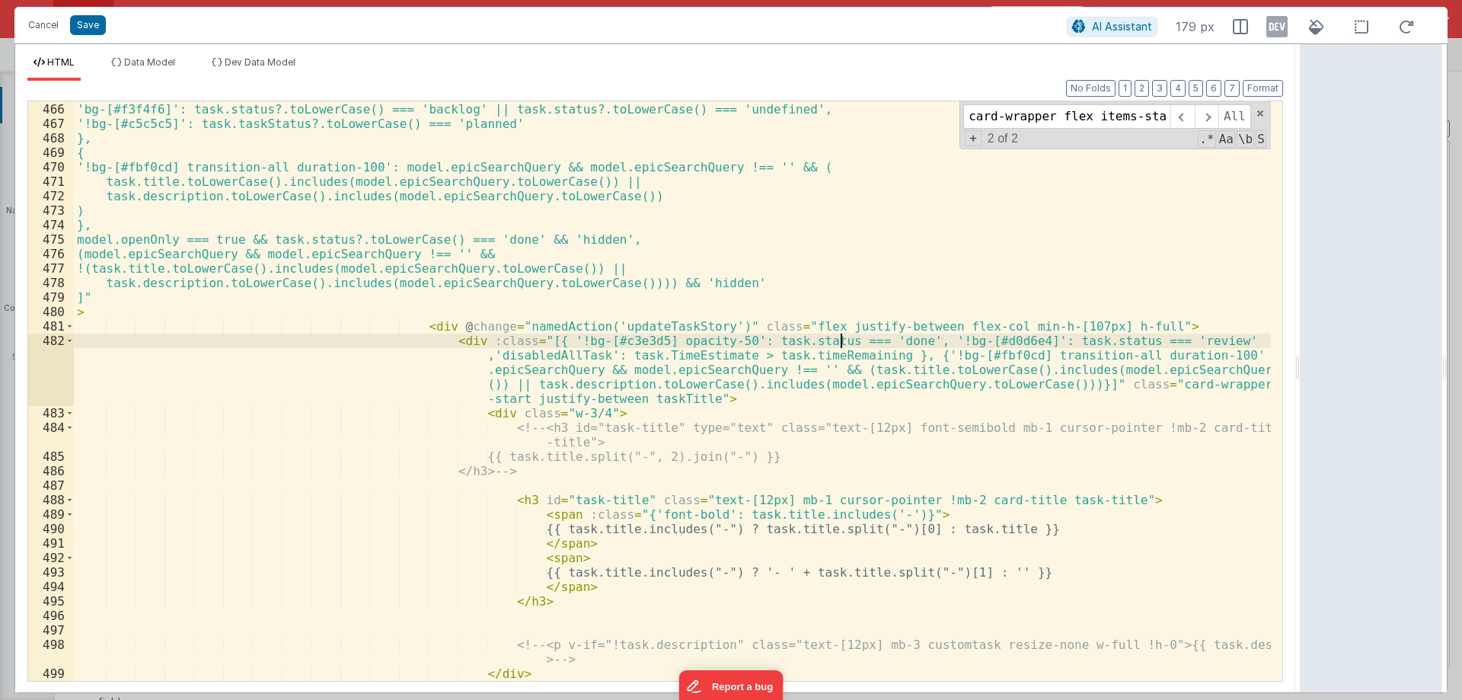
click at [843, 339] on div "'!bg-[#d0d6e4]': task.status?.toLowerCase() === 'review', 'bg-[#f3f4f6]': task.…" at bounding box center [672, 399] width 1197 height 623
click at [789, 345] on div "'!bg-[#d0d6e4]': task.status?.toLowerCase() === 'review', 'bg-[#f3f4f6]': task.…" at bounding box center [672, 399] width 1197 height 623
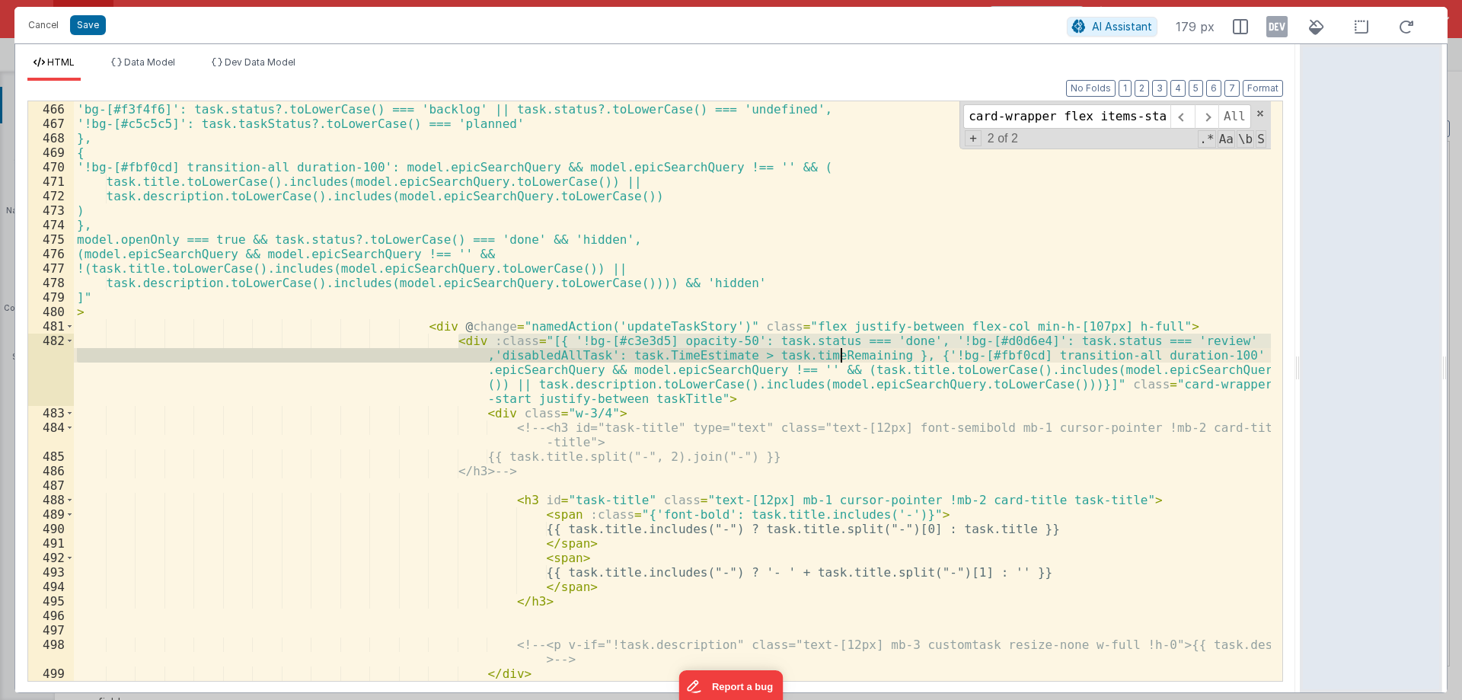
drag, startPoint x: 456, startPoint y: 340, endPoint x: 844, endPoint y: 349, distance: 387.7
click at [844, 349] on div "'!bg-[#d0d6e4]': task.status?.toLowerCase() === 'review', 'bg-[#f3f4f6]': task.…" at bounding box center [672, 399] width 1197 height 623
click at [592, 344] on div "'!bg-[#d0d6e4]': task.status?.toLowerCase() === 'review', 'bg-[#f3f4f6]': task.…" at bounding box center [672, 391] width 1197 height 580
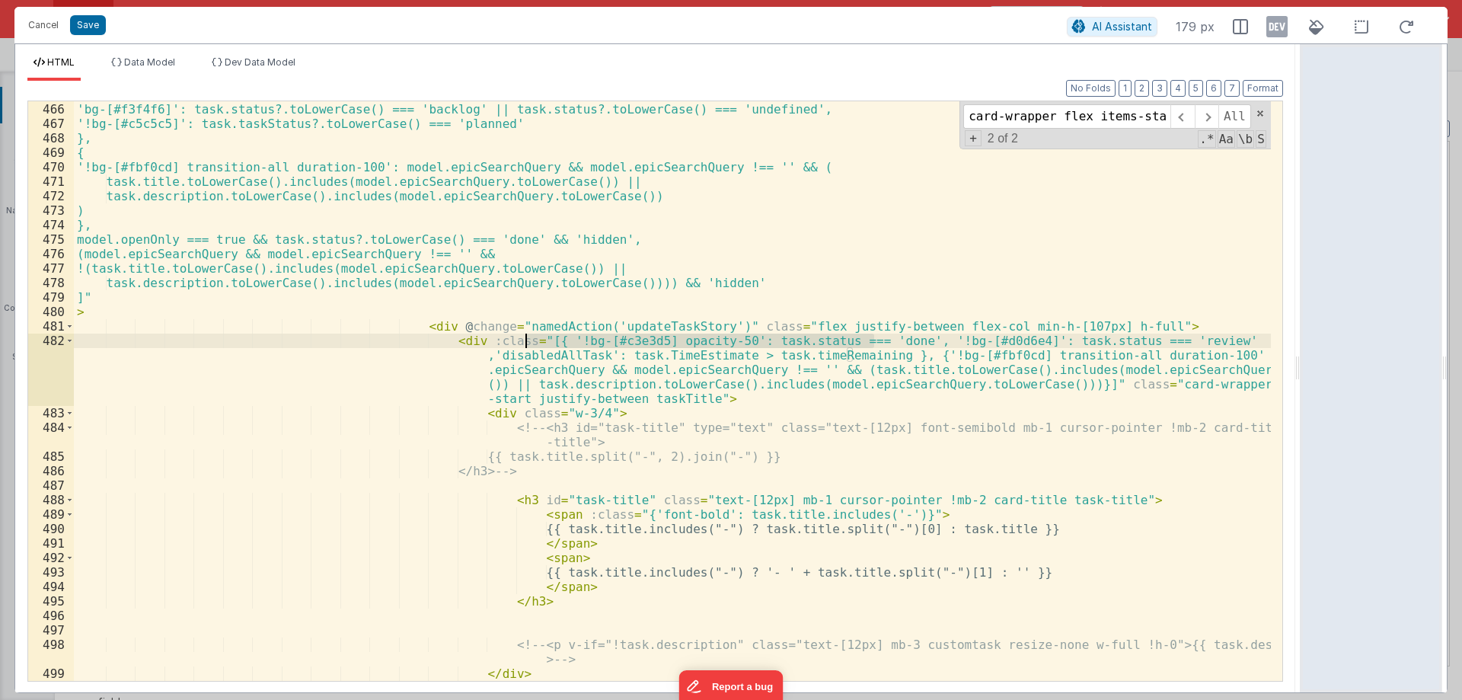
drag, startPoint x: 876, startPoint y: 341, endPoint x: 528, endPoint y: 341, distance: 348.0
click at [528, 341] on div "'!bg-[#d0d6e4]': task.status?.toLowerCase() === 'review', 'bg-[#f3f4f6]': task.…" at bounding box center [672, 399] width 1197 height 623
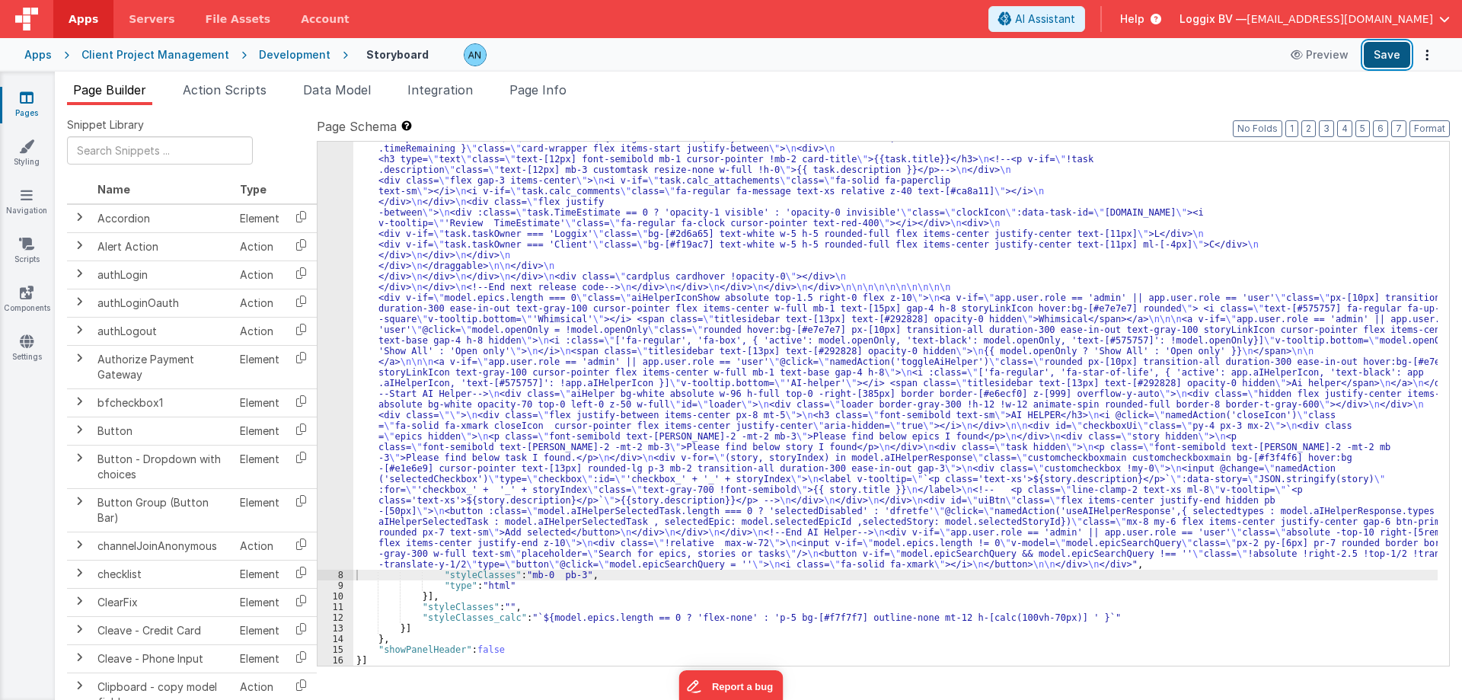
click at [1380, 52] on button "Save" at bounding box center [1387, 55] width 46 height 26
click at [1433, 122] on button "Format" at bounding box center [1430, 128] width 40 height 17
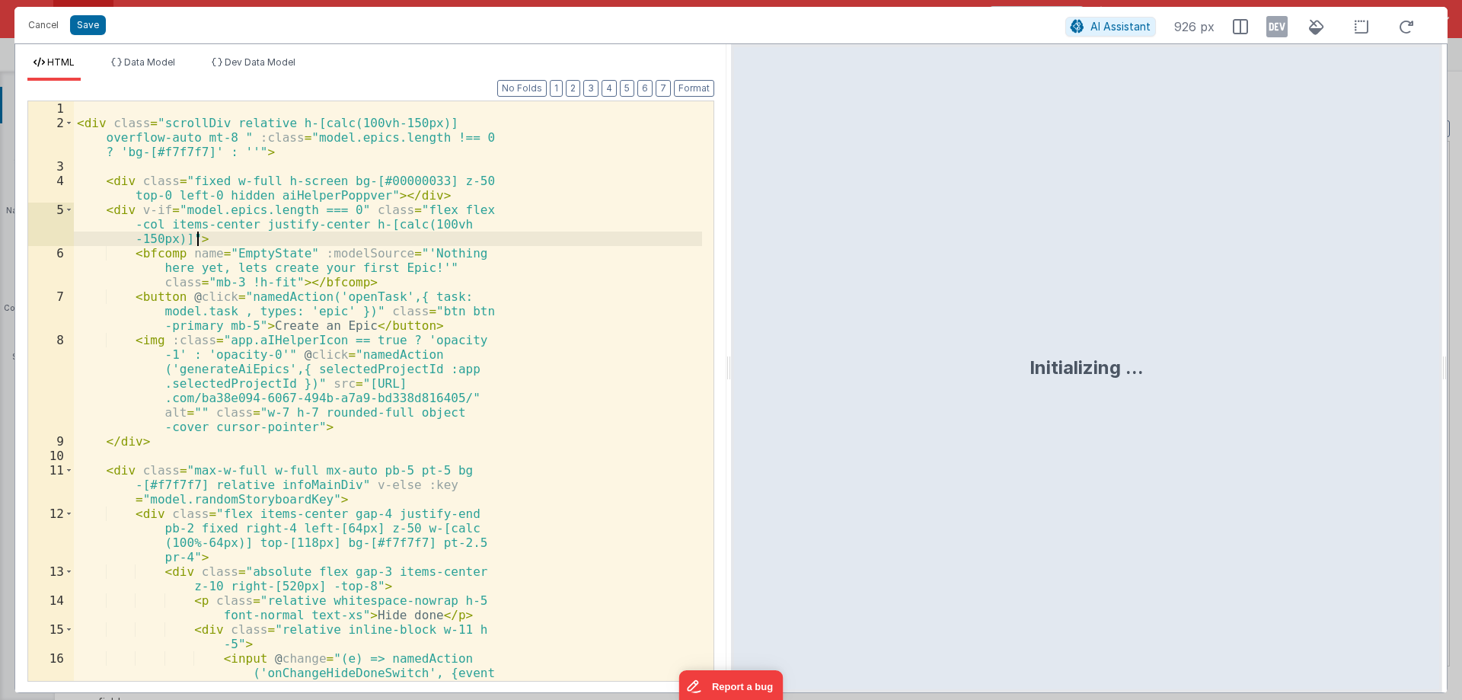
scroll to position [3378, 0]
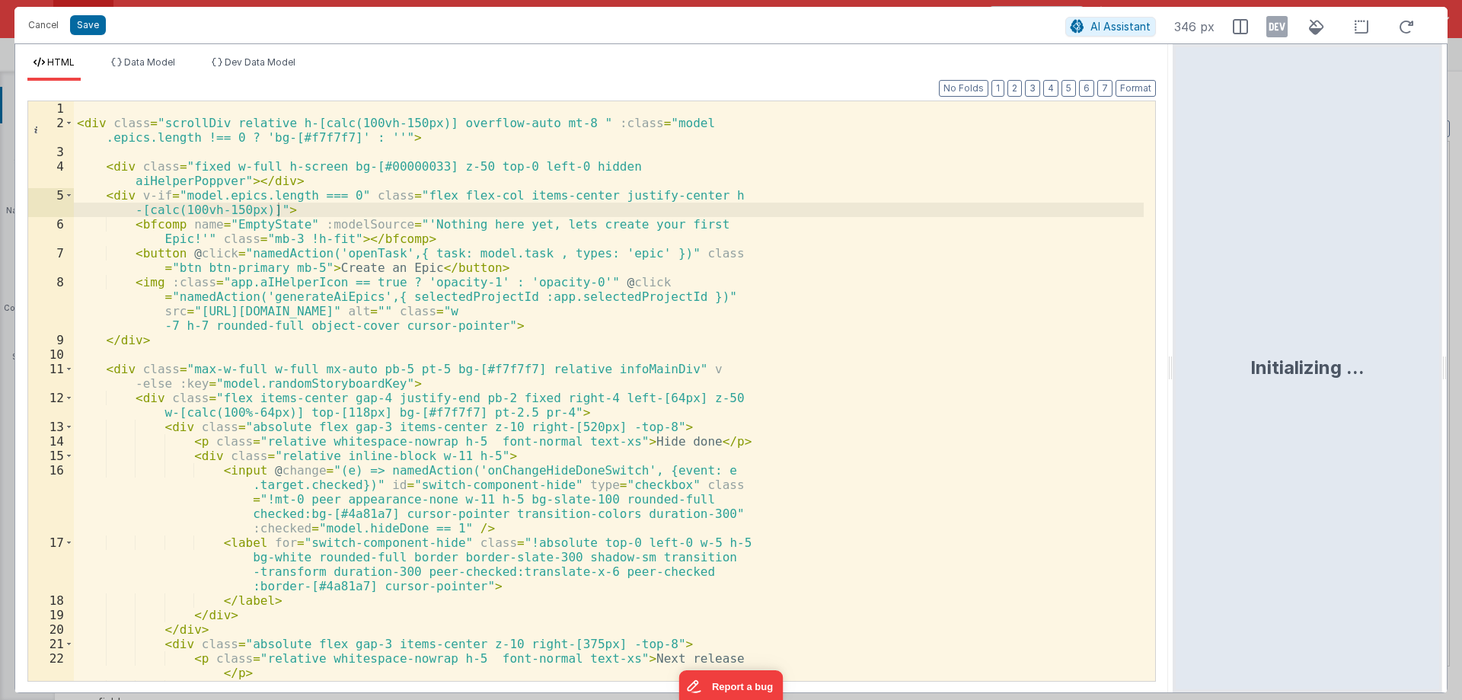
drag, startPoint x: 730, startPoint y: 362, endPoint x: 1175, endPoint y: 346, distance: 445.1
click at [1175, 346] on html "Cancel Save AI Assistant 346 px HTML Data Model Dev Data Model Format 7 6 5 4 3…" at bounding box center [731, 350] width 1462 height 700
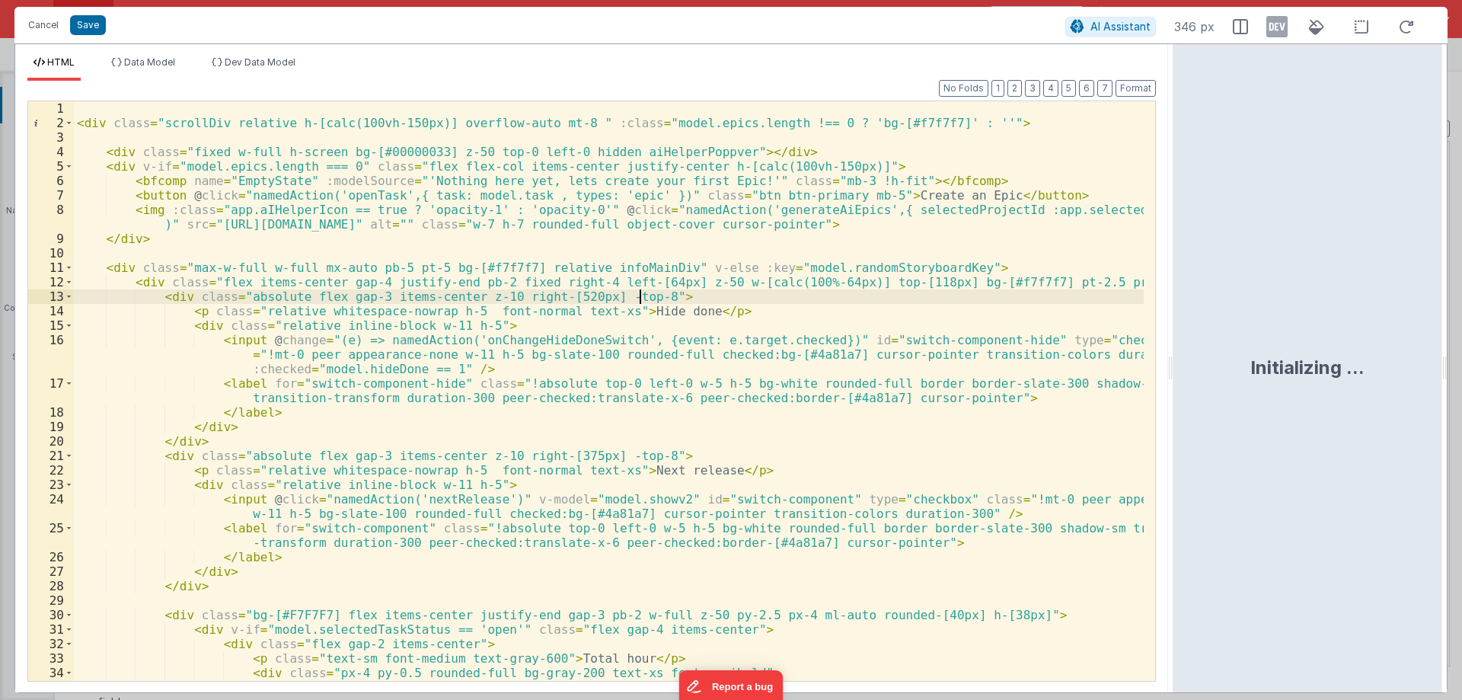
click at [705, 303] on div "< div class = "scrollDiv relative h-[calc(100vh-150px)] overflow-auto mt-8 " :c…" at bounding box center [609, 412] width 1070 height 623
